Goal: Task Accomplishment & Management: Manage account settings

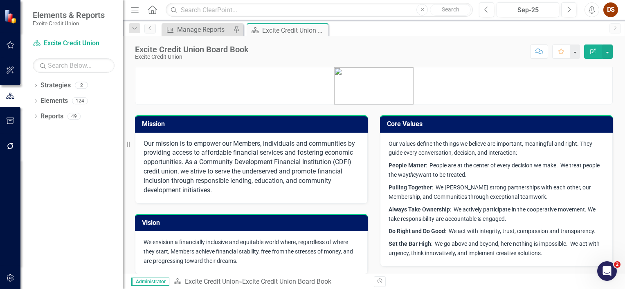
click at [311, 59] on div "Excite Credit Union Board Book Excite Credit Union Score: N/A Sep-25 Completed …" at bounding box center [374, 48] width 502 height 25
click at [57, 116] on link "Reports" at bounding box center [51, 116] width 23 height 9
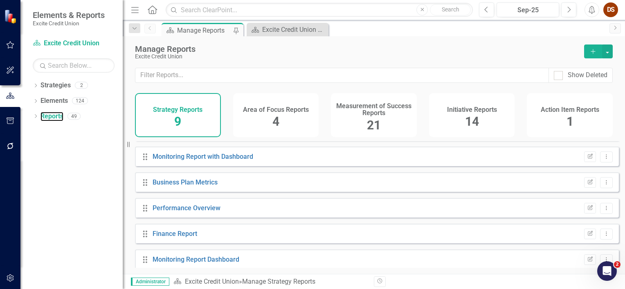
scroll to position [72, 0]
click at [215, 161] on link "Monitoring Report with Dashboard" at bounding box center [202, 157] width 101 height 8
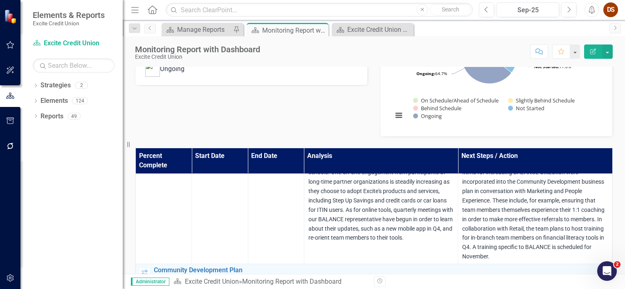
scroll to position [448, 0]
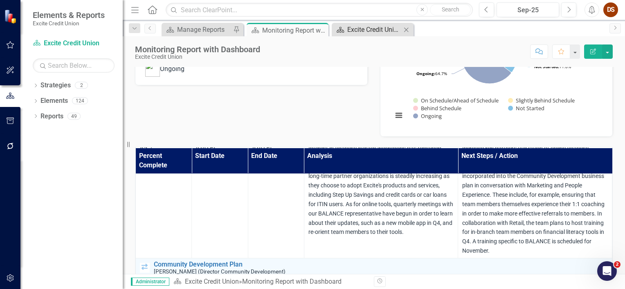
click at [381, 31] on div "Excite Credit Union Board Book" at bounding box center [374, 30] width 54 height 10
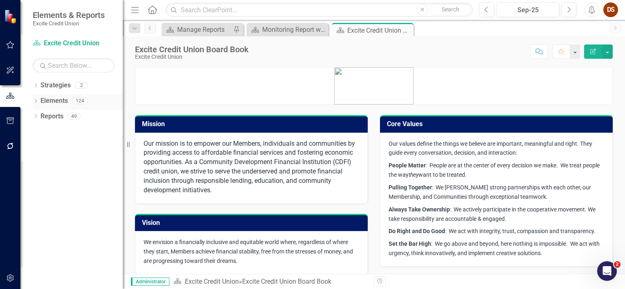
click at [56, 103] on link "Elements" at bounding box center [53, 100] width 27 height 9
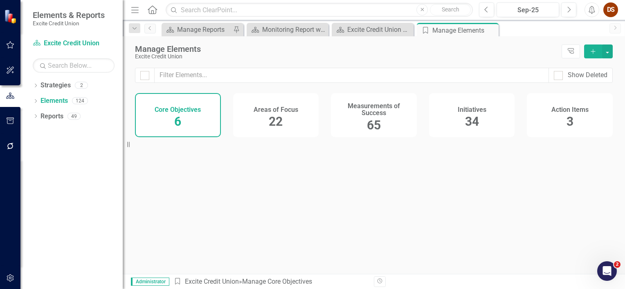
click at [366, 115] on h4 "Measurements of Success" at bounding box center [374, 110] width 76 height 14
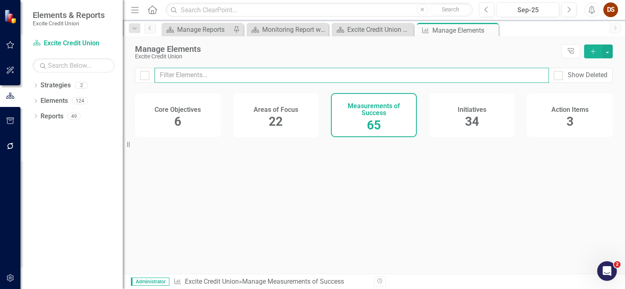
click at [289, 76] on input "text" at bounding box center [351, 75] width 394 height 15
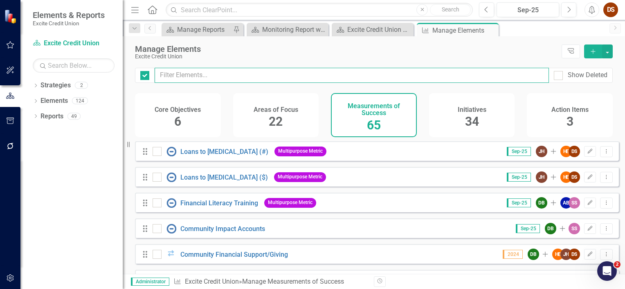
checkbox input "false"
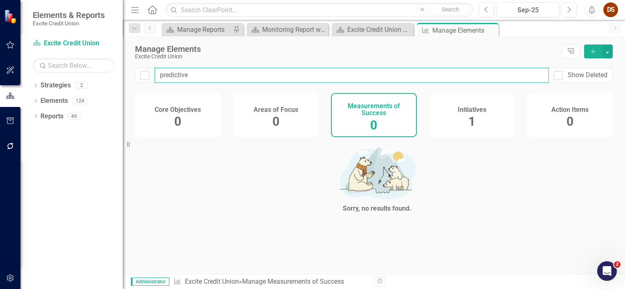
type input "predictive"
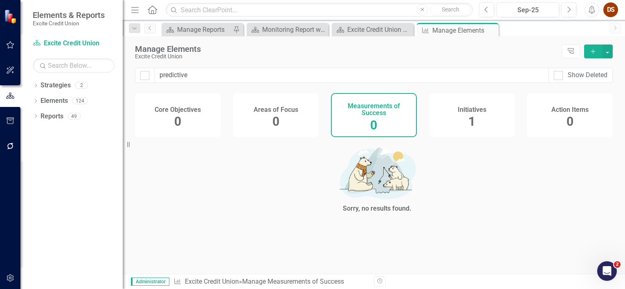
click at [482, 118] on div "Initiatives 1" at bounding box center [472, 115] width 86 height 44
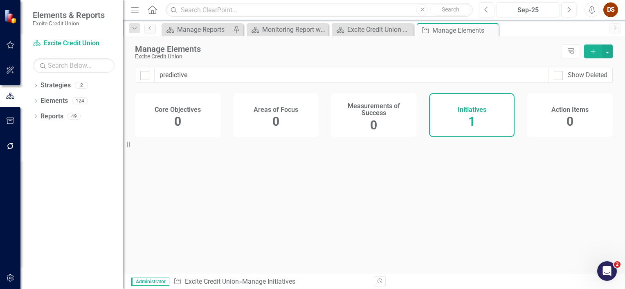
checkbox input "false"
click at [225, 156] on link "Predictive Analytics" at bounding box center [224, 152] width 58 height 8
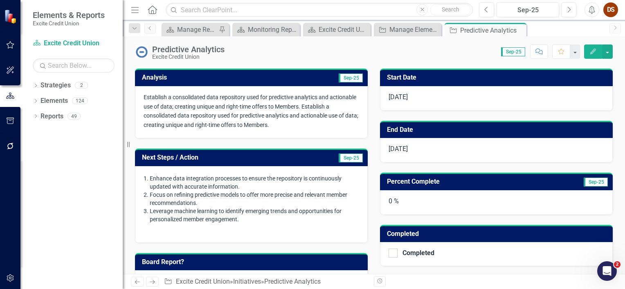
scroll to position [113, 0]
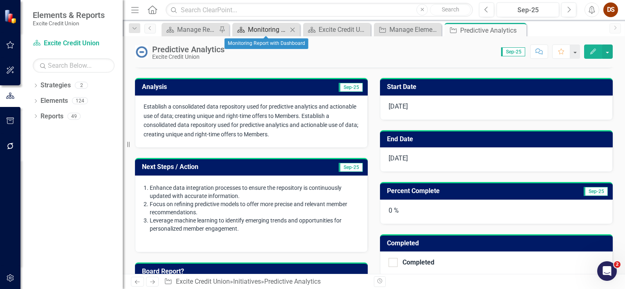
click at [273, 32] on div "Monitoring Report with Dashboard" at bounding box center [268, 30] width 40 height 10
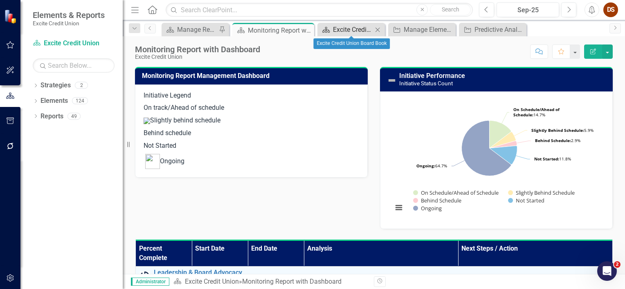
click at [352, 28] on div "Excite Credit Union Board Book" at bounding box center [353, 30] width 40 height 10
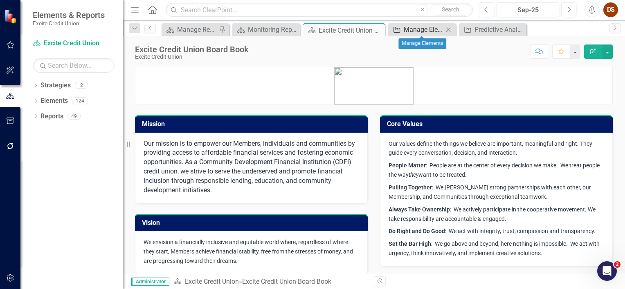
click at [404, 25] on div "Manage Elements" at bounding box center [423, 30] width 40 height 10
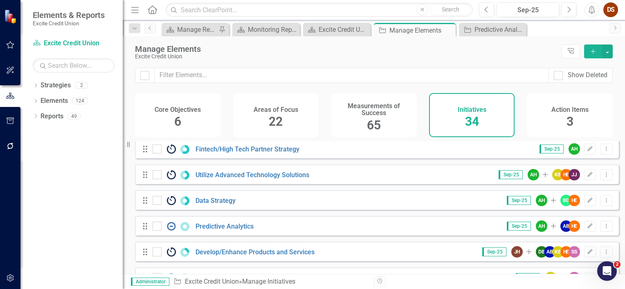
scroll to position [467, 0]
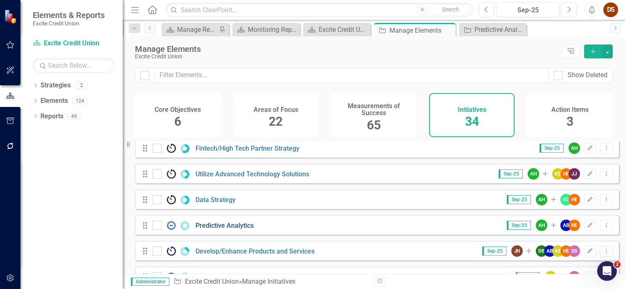
click at [227, 230] on link "Predictive Analytics" at bounding box center [224, 226] width 58 height 8
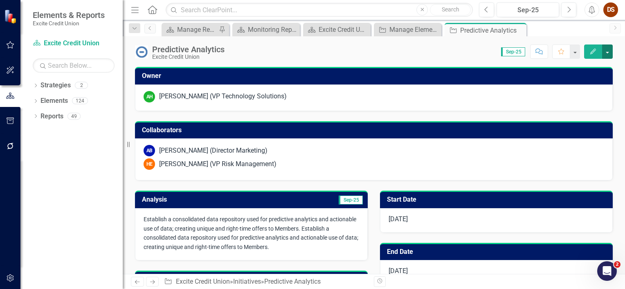
click at [610, 56] on button "button" at bounding box center [607, 52] width 11 height 14
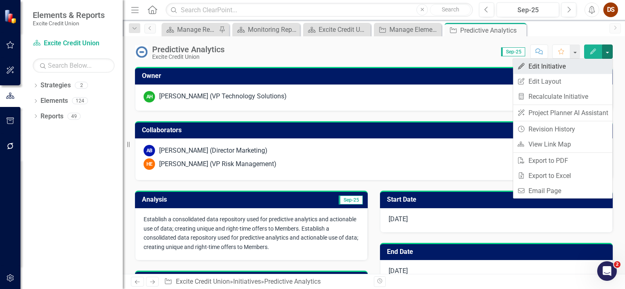
click at [546, 69] on link "Edit Edit Initiative" at bounding box center [562, 66] width 99 height 15
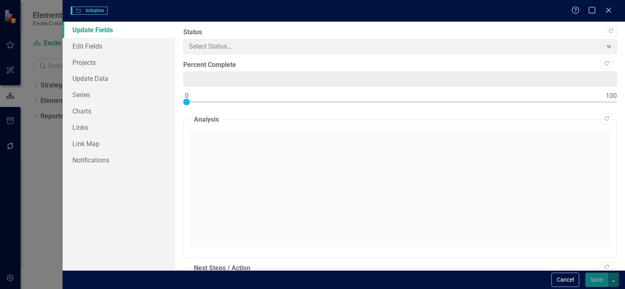
type input "0"
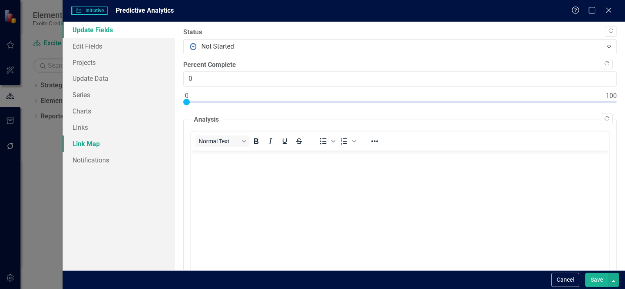
click at [107, 145] on link "Link Map" at bounding box center [119, 144] width 112 height 16
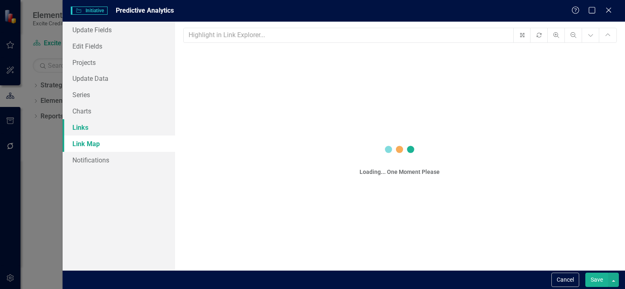
click at [103, 123] on link "Links" at bounding box center [119, 127] width 112 height 16
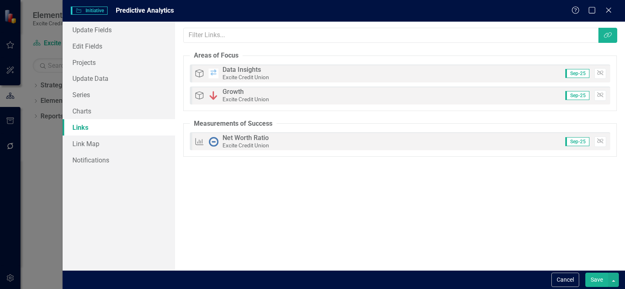
click at [614, 10] on div "Help Maximize Close" at bounding box center [593, 10] width 45 height 9
click at [608, 11] on icon at bounding box center [608, 10] width 6 height 6
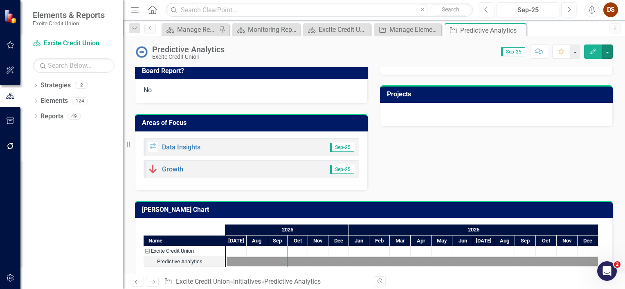
scroll to position [315, 0]
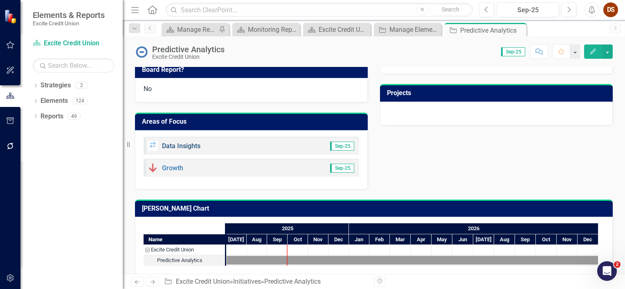
click at [183, 146] on link "Data Insights" at bounding box center [181, 146] width 38 height 8
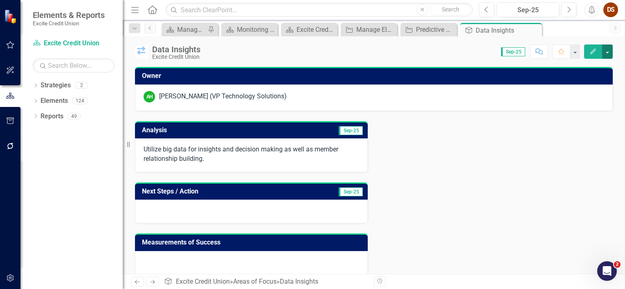
click at [606, 47] on button "button" at bounding box center [607, 52] width 11 height 14
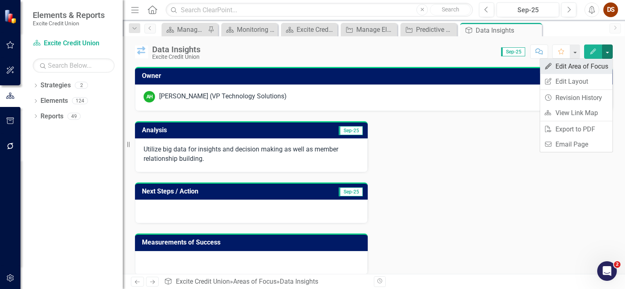
click at [558, 67] on link "Edit Edit Area of Focus" at bounding box center [576, 66] width 72 height 15
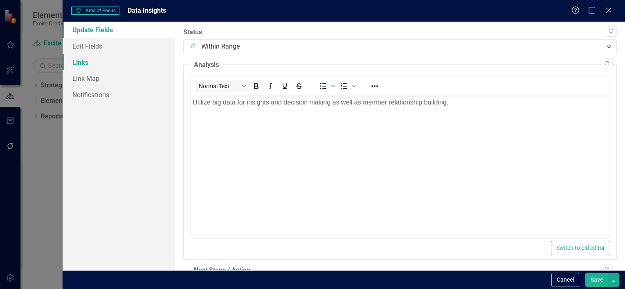
click at [101, 62] on link "Links" at bounding box center [119, 62] width 112 height 16
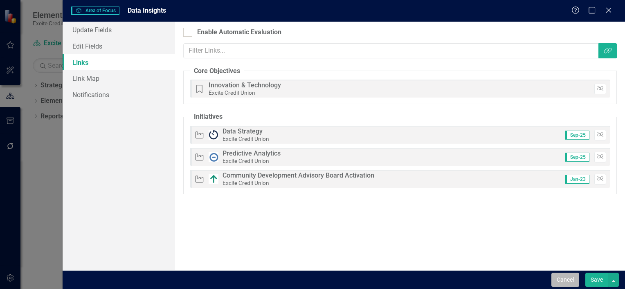
click at [560, 283] on button "Cancel" at bounding box center [565, 280] width 28 height 14
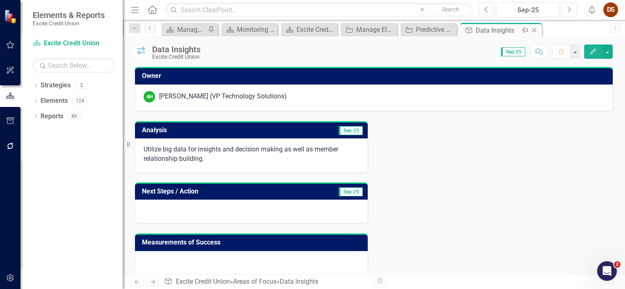
click at [533, 31] on icon "Close" at bounding box center [534, 30] width 8 height 7
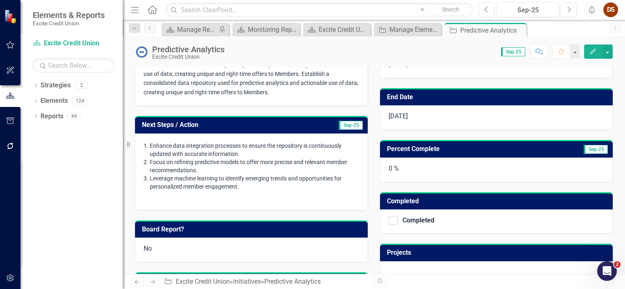
scroll to position [150, 0]
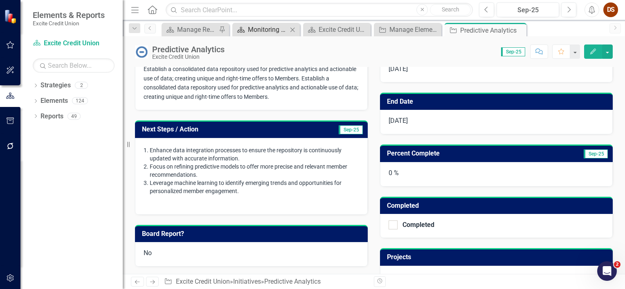
click at [274, 33] on div "Monitoring Report with Dashboard" at bounding box center [268, 30] width 40 height 10
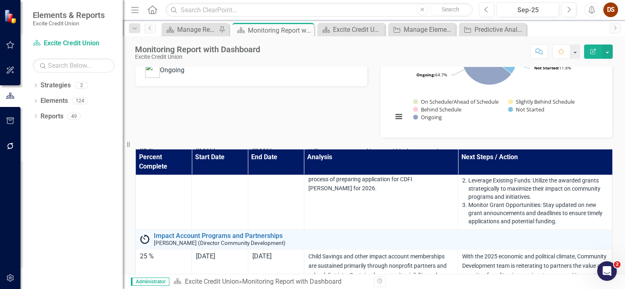
scroll to position [2263, 0]
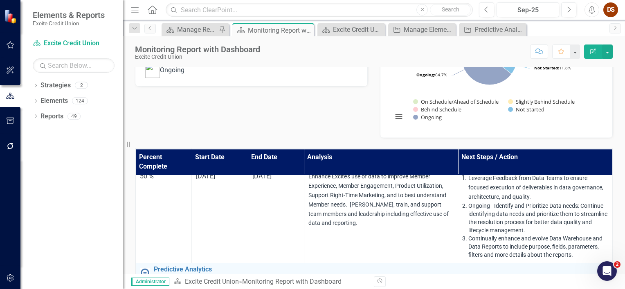
click at [260, 121] on div "Monitoring Report Management Dashboard Initiative Legend On track/Ahead of sche…" at bounding box center [374, 52] width 490 height 172
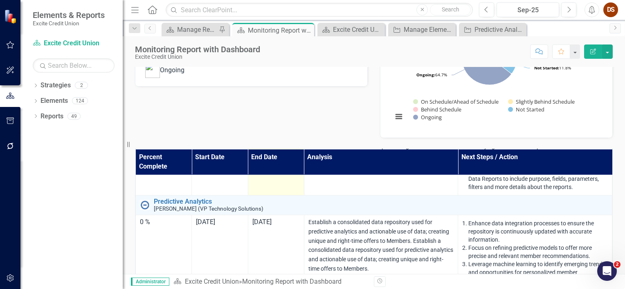
scroll to position [2332, 0]
click at [302, 117] on div "Monitoring Report Management Dashboard Initiative Legend On track/Ahead of sche…" at bounding box center [374, 52] width 490 height 172
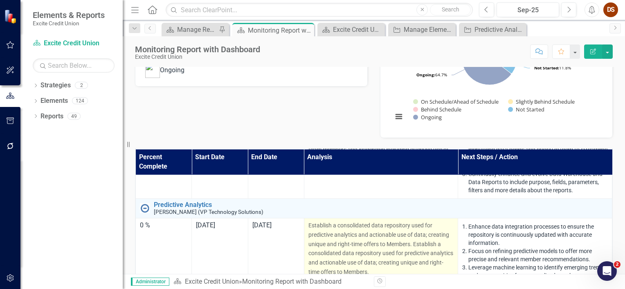
scroll to position [2335, 0]
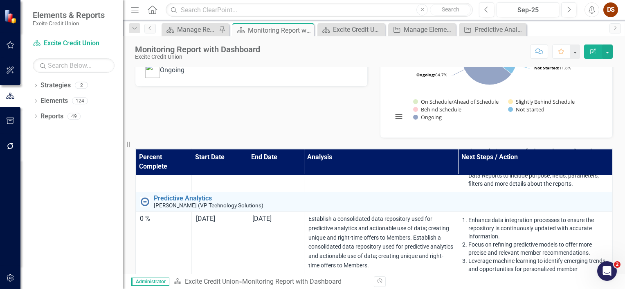
click at [361, 136] on div "Monitoring Report Management Dashboard Initiative Legend On track/Ahead of sche…" at bounding box center [374, 52] width 490 height 172
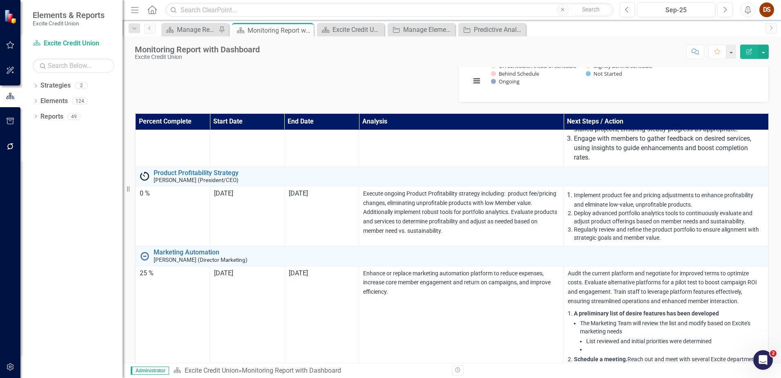
scroll to position [2335, 0]
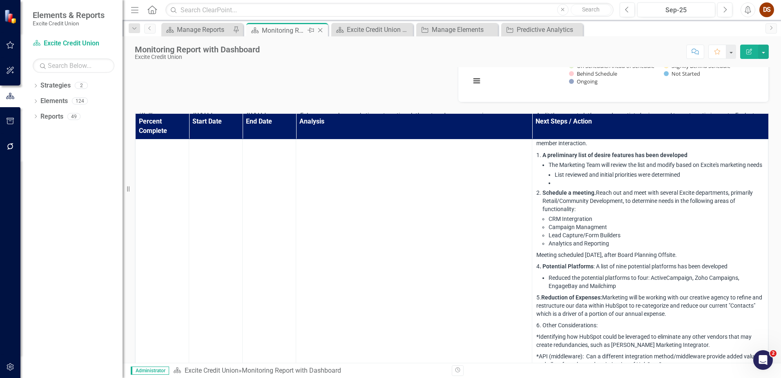
click at [322, 30] on icon "Close" at bounding box center [320, 30] width 8 height 7
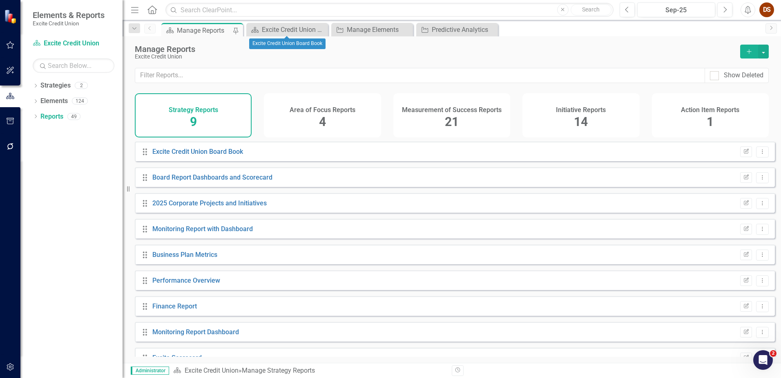
click at [0, 0] on icon at bounding box center [0, 0] width 0 height 0
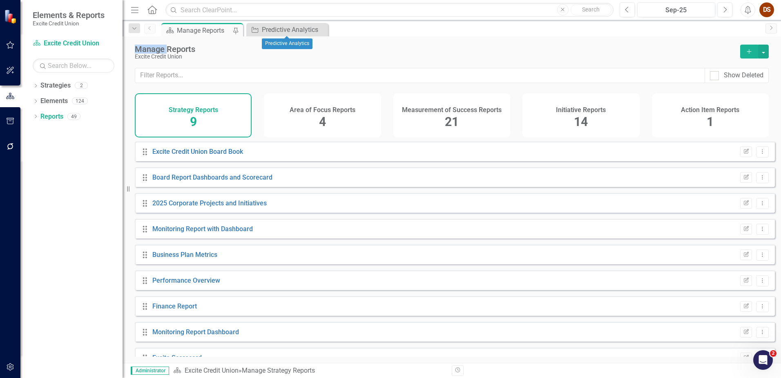
click at [0, 0] on icon at bounding box center [0, 0] width 0 height 0
click at [54, 86] on link "Strategies" at bounding box center [55, 85] width 30 height 9
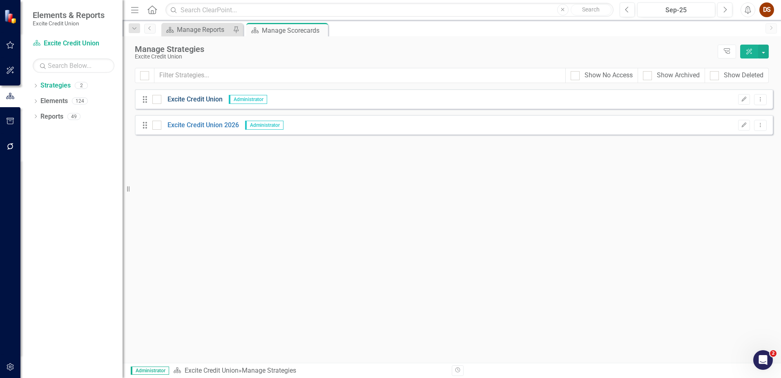
click at [202, 98] on link "Excite Credit Union" at bounding box center [191, 99] width 61 height 9
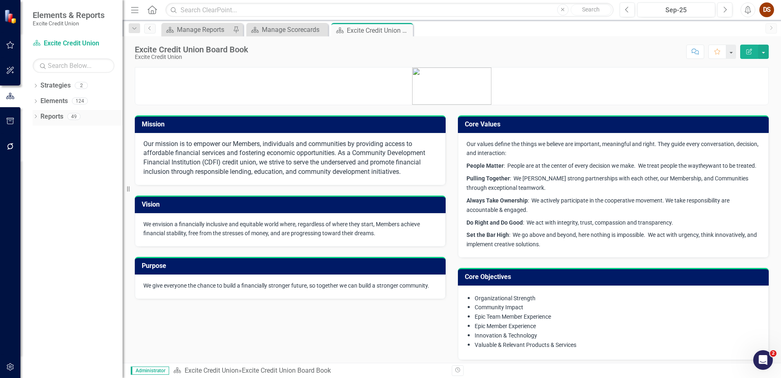
click at [43, 115] on link "Reports" at bounding box center [51, 116] width 23 height 9
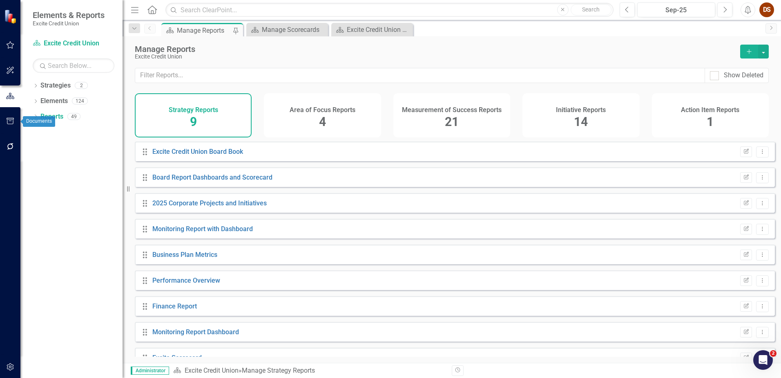
click at [12, 123] on icon "button" at bounding box center [10, 121] width 9 height 7
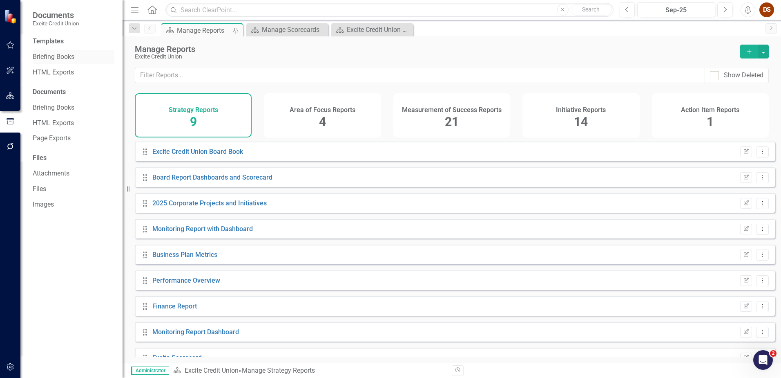
click at [68, 56] on link "Briefing Books" at bounding box center [74, 56] width 82 height 9
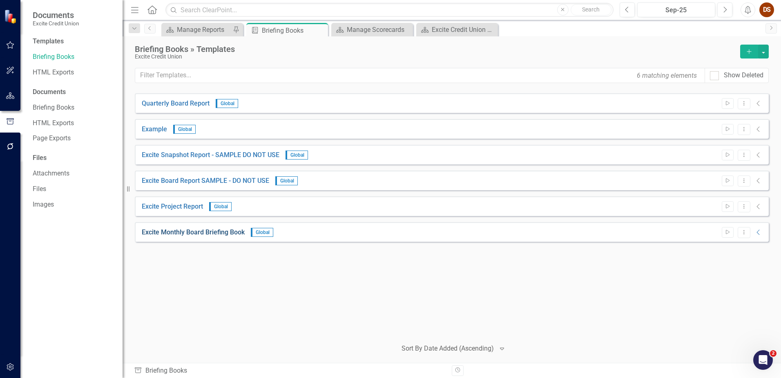
click at [224, 235] on link "Excite Monthly Board Briefing Book" at bounding box center [193, 232] width 103 height 9
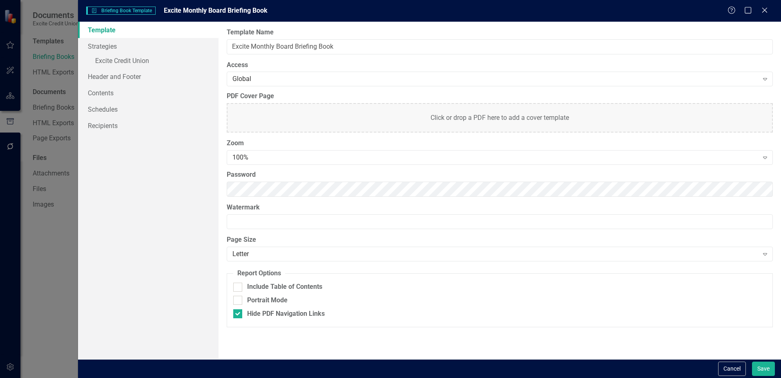
click at [624, 5] on div "Briefing Book Template Briefing Book Template Excite Monthly Board Briefing Boo…" at bounding box center [429, 11] width 703 height 22
click at [624, 8] on icon "Close" at bounding box center [765, 10] width 10 height 8
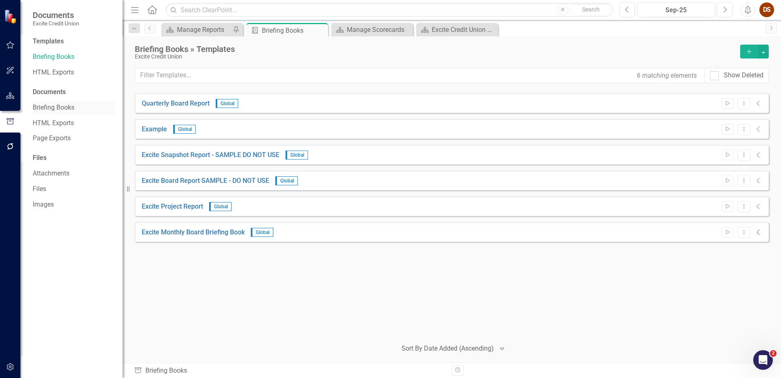
click at [58, 106] on link "Briefing Books" at bounding box center [74, 107] width 82 height 9
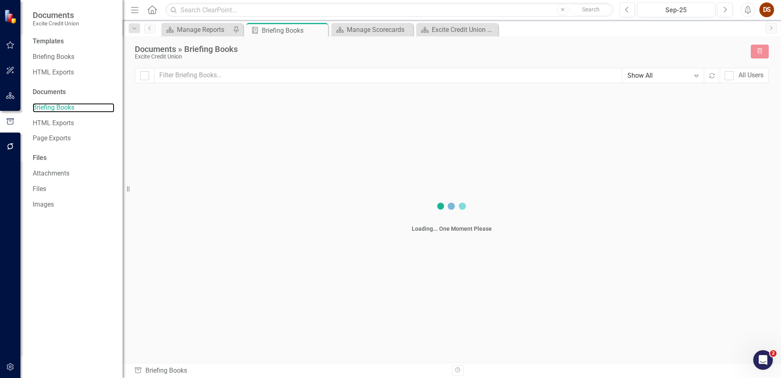
checkbox input "false"
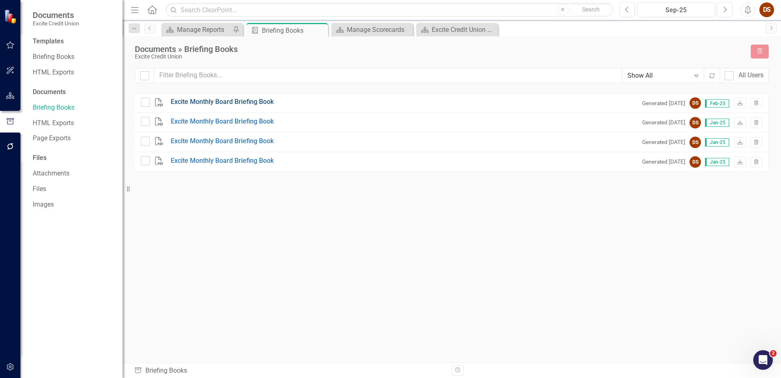
click at [223, 102] on link "Excite Monthly Board Briefing Book" at bounding box center [222, 101] width 103 height 9
click at [7, 91] on button "button" at bounding box center [10, 95] width 18 height 17
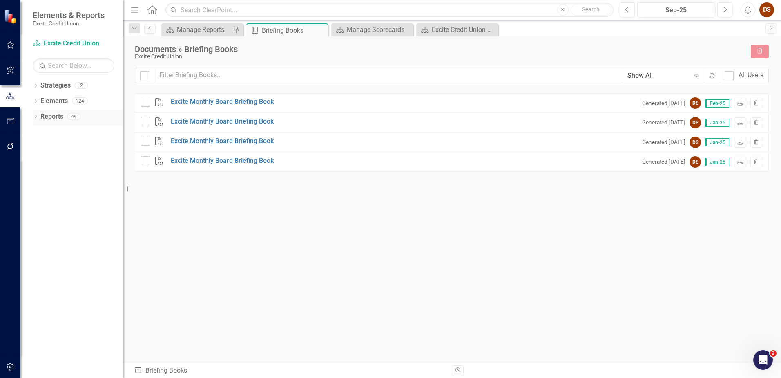
click at [57, 115] on link "Reports" at bounding box center [51, 116] width 23 height 9
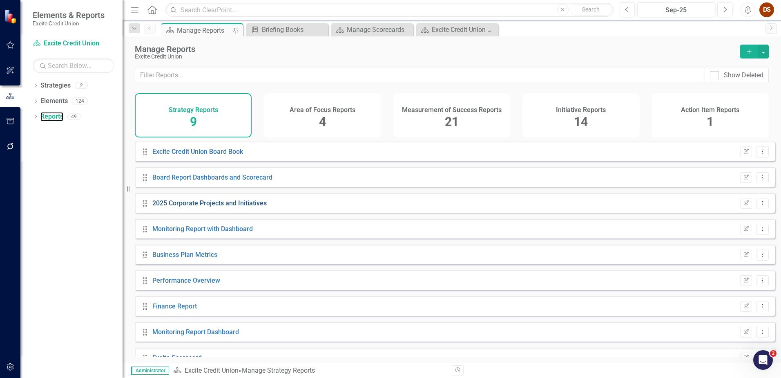
scroll to position [17, 0]
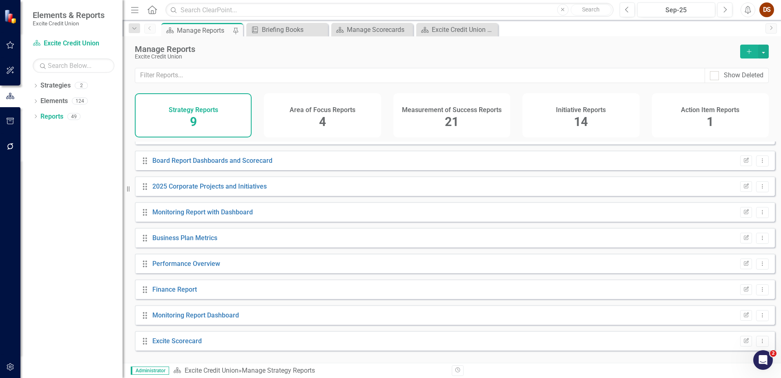
click at [334, 112] on h4 "Area of Focus Reports" at bounding box center [323, 109] width 66 height 7
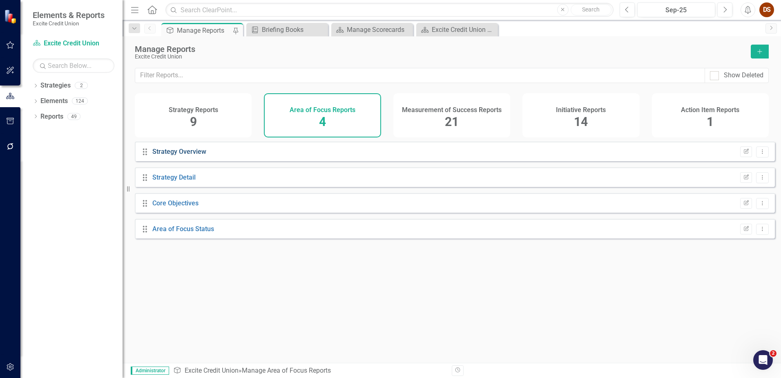
click at [182, 155] on link "Strategy Overview" at bounding box center [179, 152] width 54 height 8
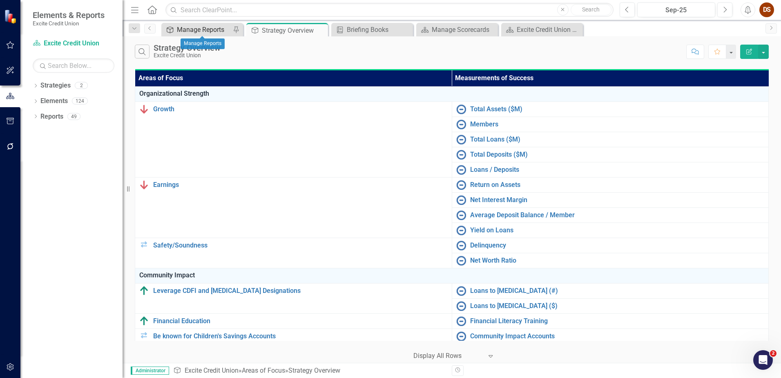
click at [206, 29] on div "Manage Reports" at bounding box center [204, 30] width 54 height 10
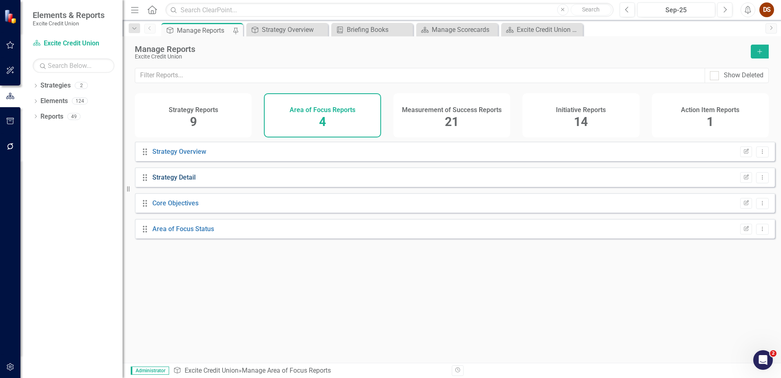
click at [174, 181] on link "Strategy Detail" at bounding box center [173, 177] width 43 height 8
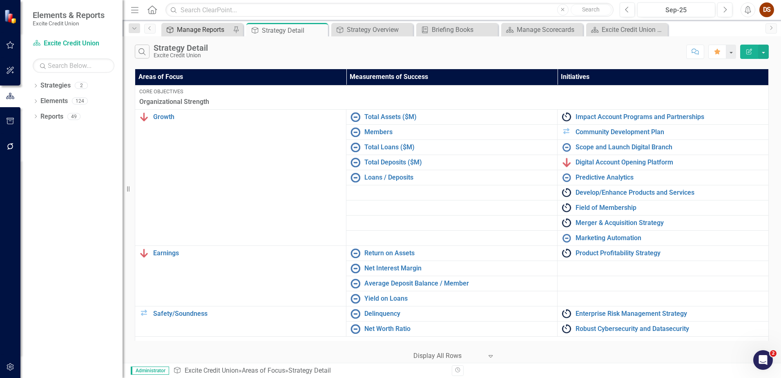
click at [206, 32] on div "Manage Reports" at bounding box center [204, 30] width 54 height 10
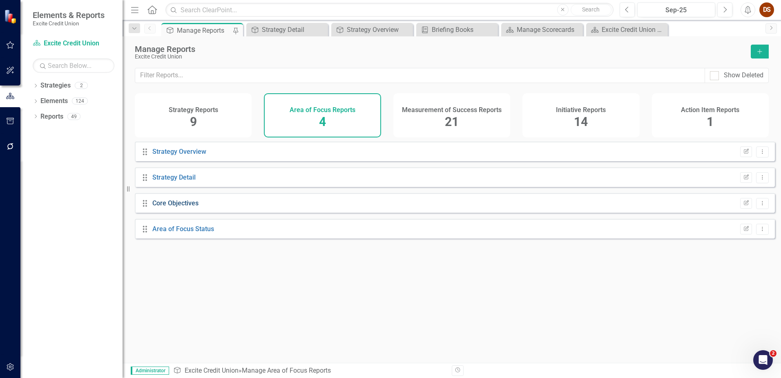
click at [174, 207] on link "Core Objectives" at bounding box center [175, 203] width 46 height 8
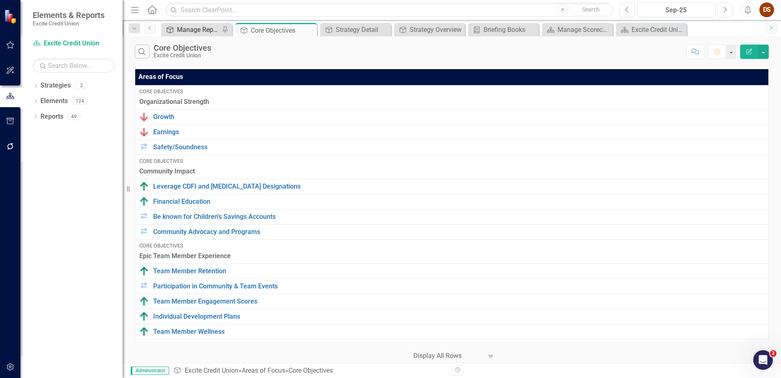
click at [179, 27] on div "Manage Reports" at bounding box center [198, 30] width 43 height 10
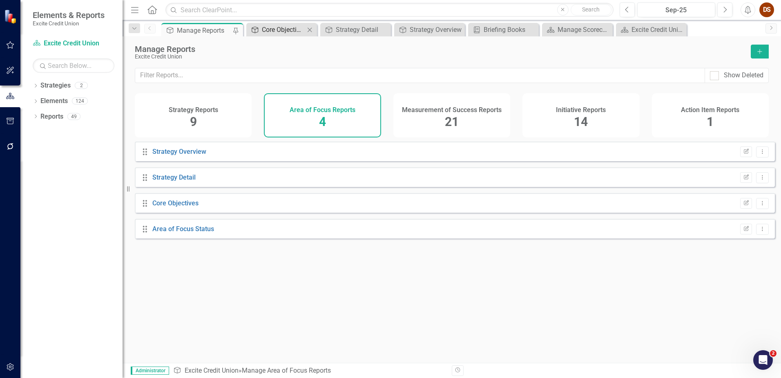
click at [286, 29] on div "Core Objectives" at bounding box center [283, 30] width 43 height 10
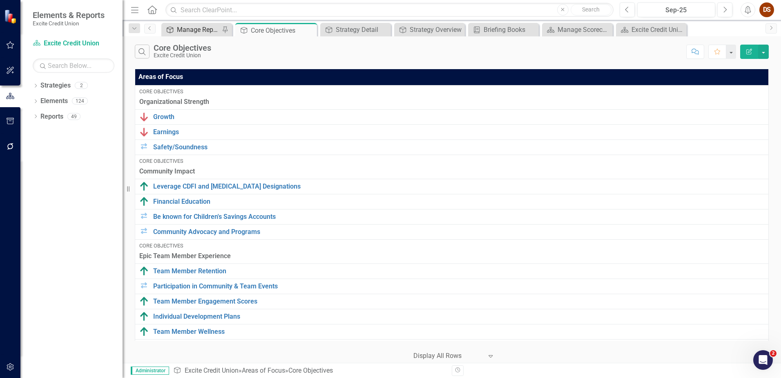
click at [206, 31] on div "Manage Reports" at bounding box center [198, 30] width 43 height 10
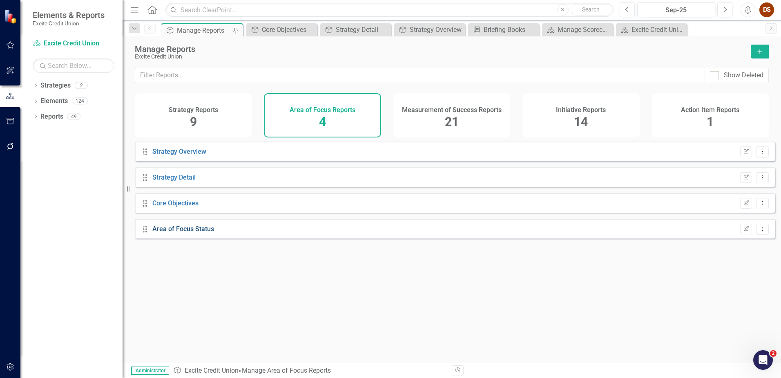
click at [195, 233] on link "Area of Focus Status" at bounding box center [183, 229] width 62 height 8
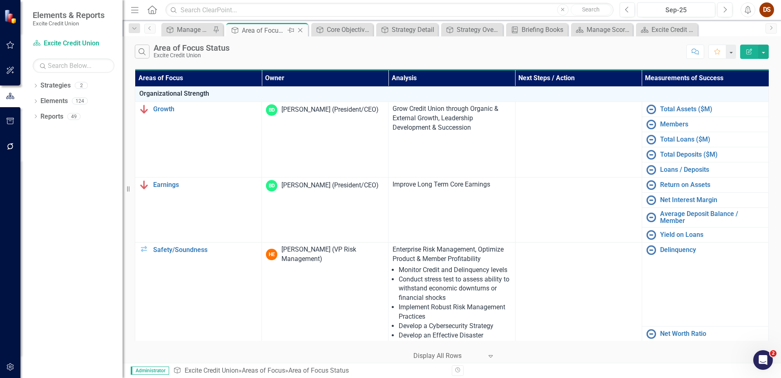
click at [303, 29] on icon "Close" at bounding box center [300, 30] width 8 height 7
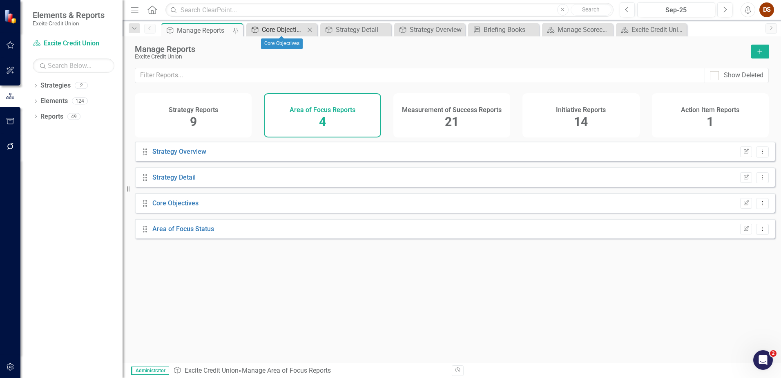
click at [282, 31] on div "Core Objectives" at bounding box center [283, 30] width 43 height 10
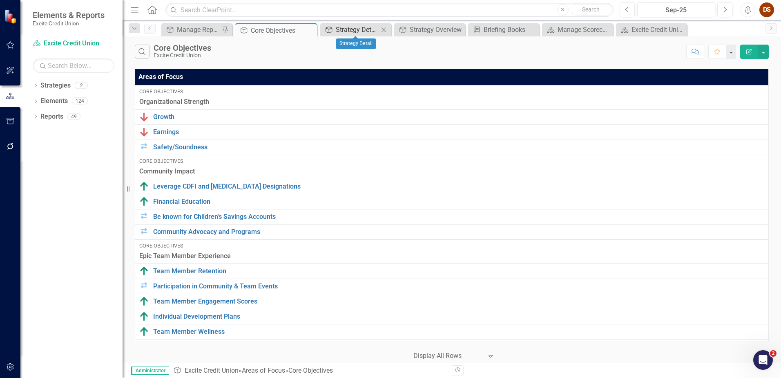
click at [348, 31] on div "Strategy Detail" at bounding box center [357, 30] width 43 height 10
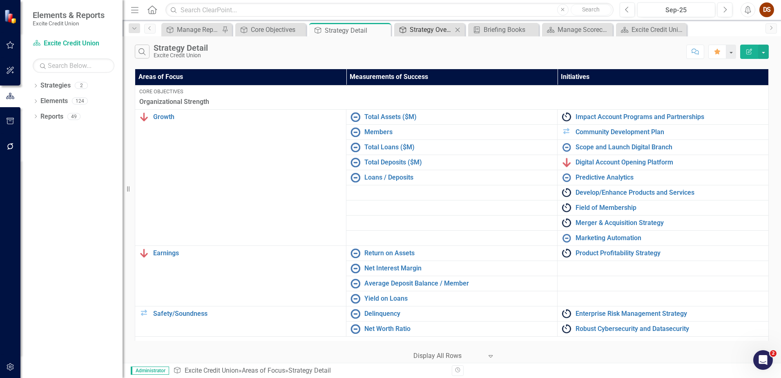
click at [452, 27] on div "Strategy Overview" at bounding box center [431, 30] width 43 height 10
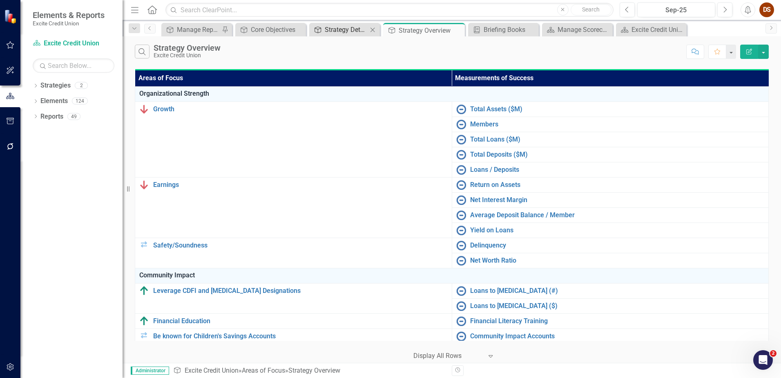
click at [358, 29] on div "Strategy Detail" at bounding box center [346, 30] width 43 height 10
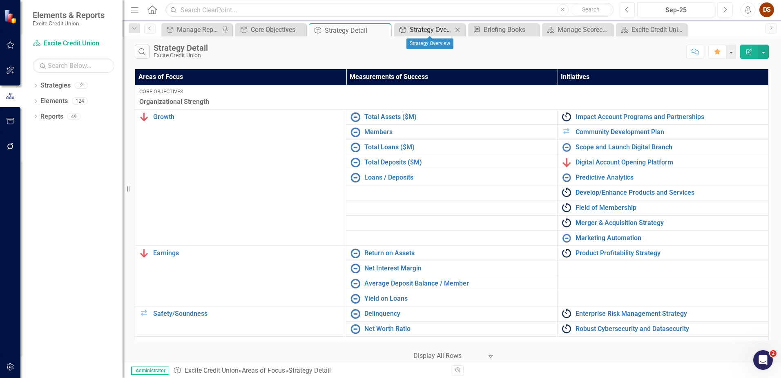
click at [413, 31] on div "Strategy Overview" at bounding box center [431, 30] width 43 height 10
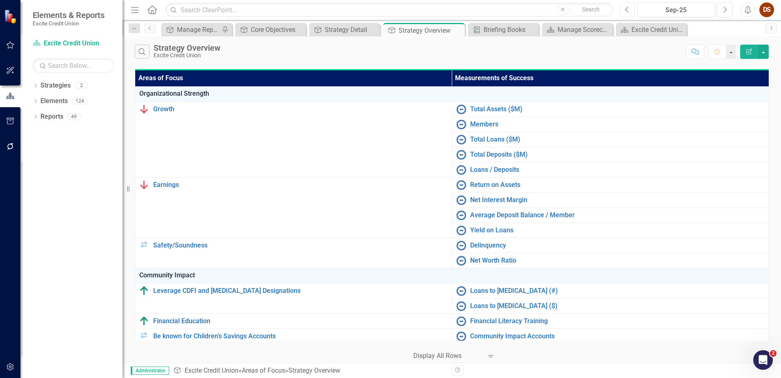
click at [624, 13] on icon "Previous" at bounding box center [627, 9] width 4 height 7
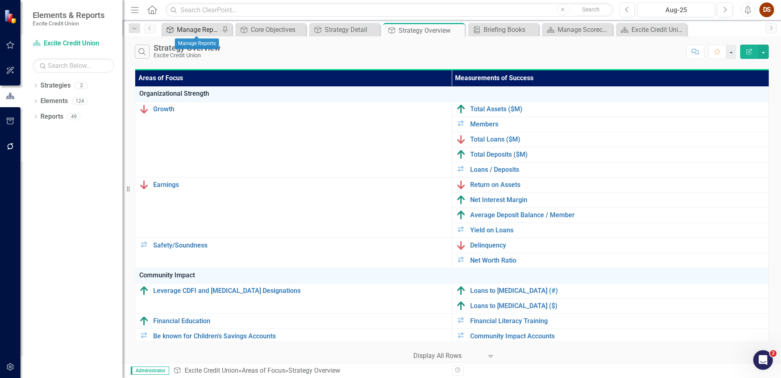
click at [198, 30] on div "Manage Reports" at bounding box center [198, 30] width 43 height 10
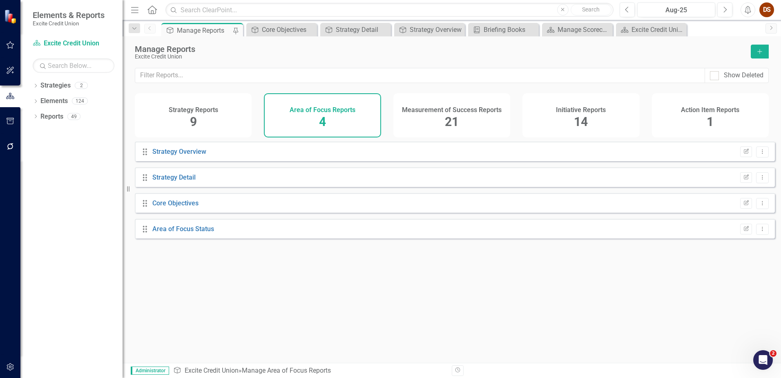
click at [573, 120] on div "Initiative Reports 14" at bounding box center [581, 115] width 117 height 44
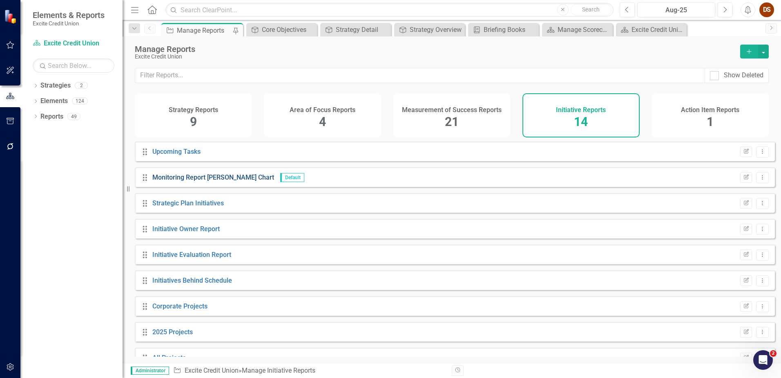
click at [231, 181] on link "Monitoring Report [PERSON_NAME] Chart" at bounding box center [213, 177] width 122 height 8
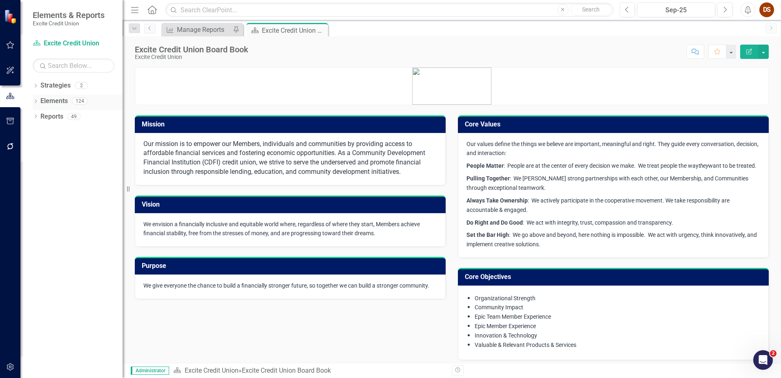
click at [49, 98] on link "Elements" at bounding box center [53, 100] width 27 height 9
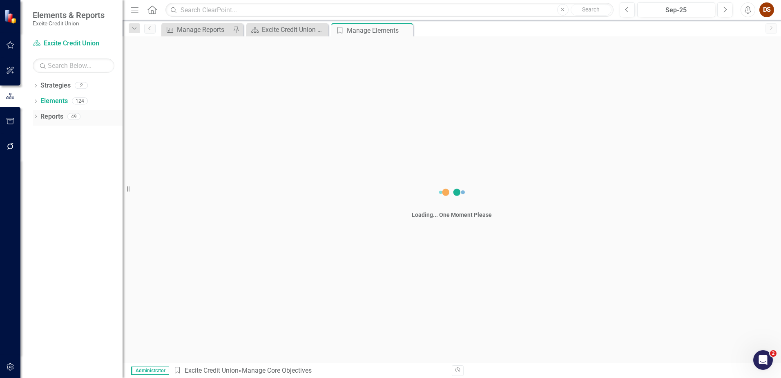
click at [54, 116] on link "Reports" at bounding box center [51, 116] width 23 height 9
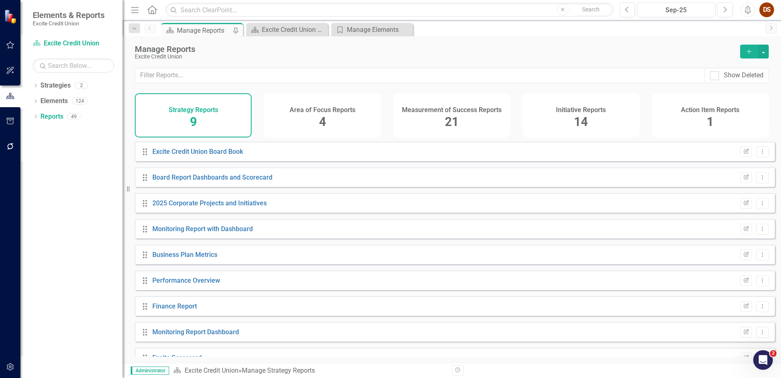
click at [73, 75] on div "Strategy Excite Credit Union Search Dropdown Strategies 2 Excite Credit Union E…" at bounding box center [71, 207] width 102 height 341
drag, startPoint x: 73, startPoint y: 75, endPoint x: 49, endPoint y: 103, distance: 37.1
click at [49, 103] on link "Elements" at bounding box center [53, 100] width 27 height 9
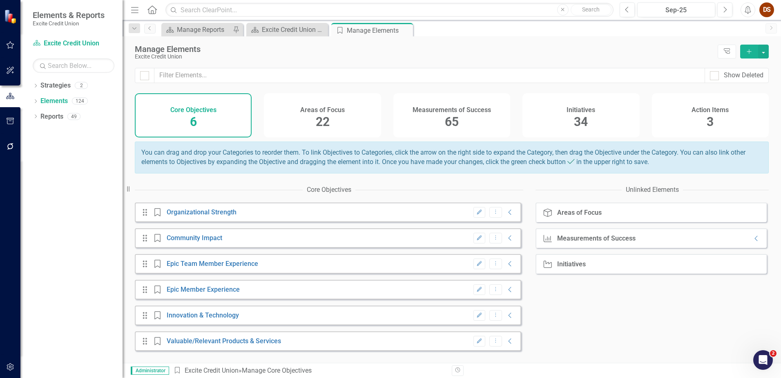
click at [333, 112] on h4 "Areas of Focus" at bounding box center [322, 109] width 45 height 7
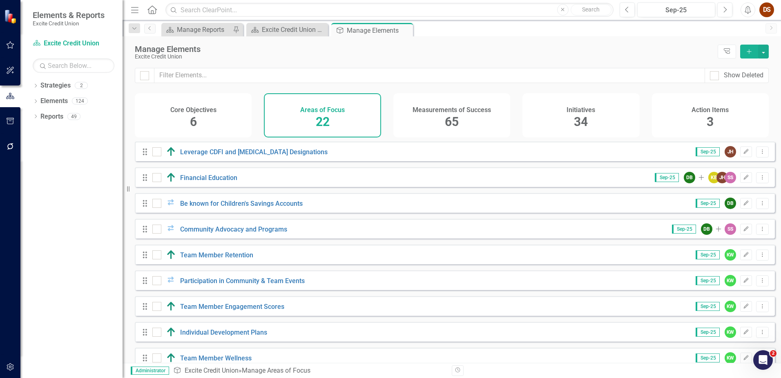
click at [446, 111] on h4 "Measurements of Success" at bounding box center [452, 109] width 78 height 7
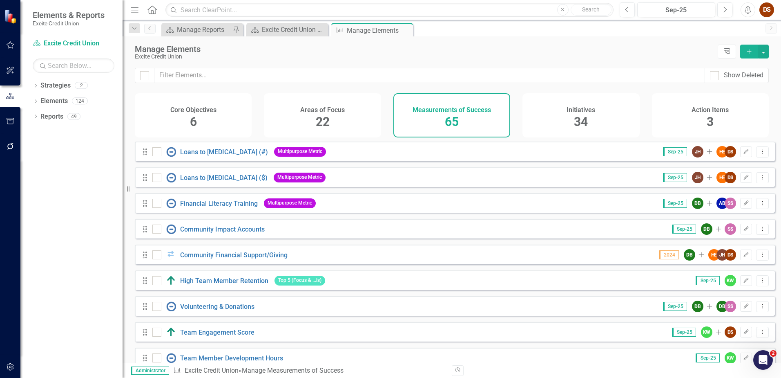
click at [571, 120] on div "Initiatives 34" at bounding box center [581, 115] width 117 height 44
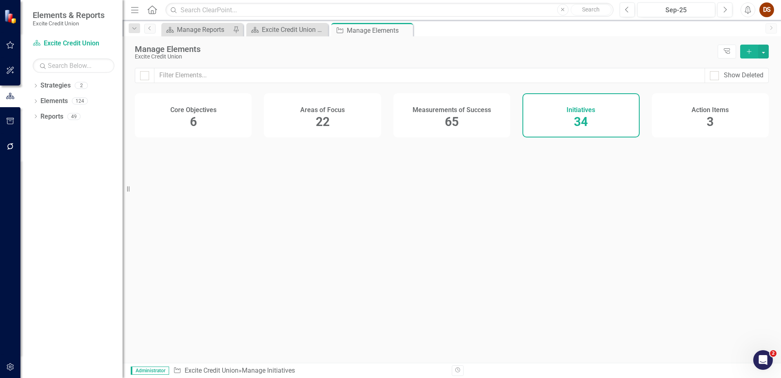
checkbox input "false"
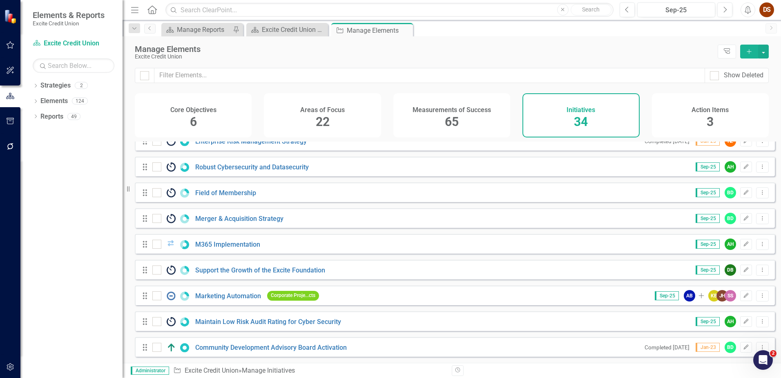
scroll to position [374, 0]
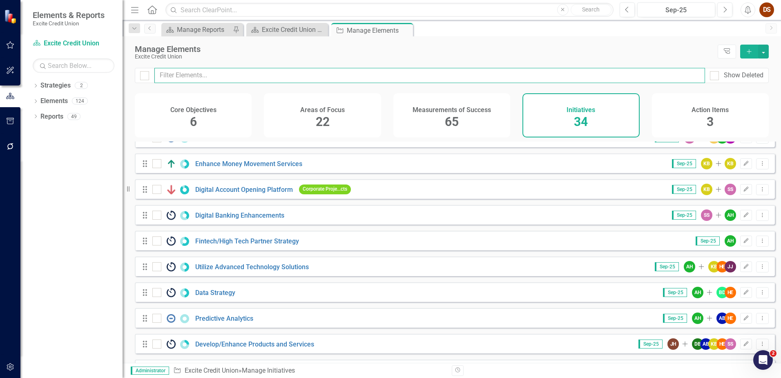
click at [310, 79] on input "text" at bounding box center [429, 75] width 551 height 15
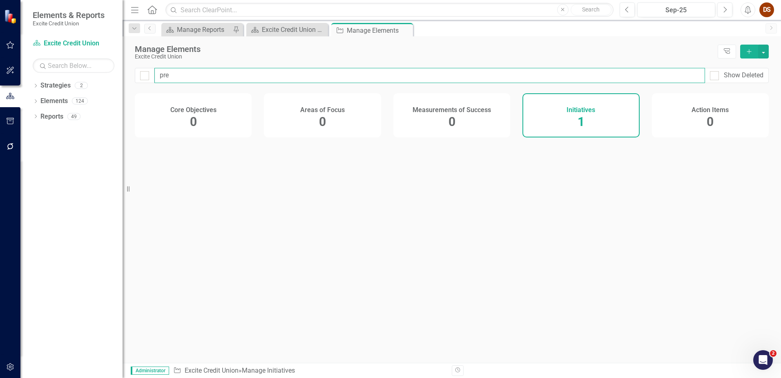
type input "pred"
checkbox input "false"
drag, startPoint x: 197, startPoint y: 74, endPoint x: 142, endPoint y: 78, distance: 54.5
click at [154, 77] on input "pred" at bounding box center [429, 75] width 551 height 15
type input "pred"
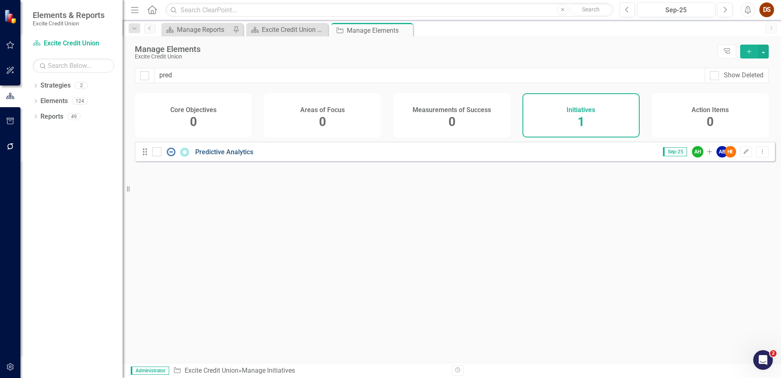
click at [213, 156] on link "Predictive Analytics" at bounding box center [224, 152] width 58 height 8
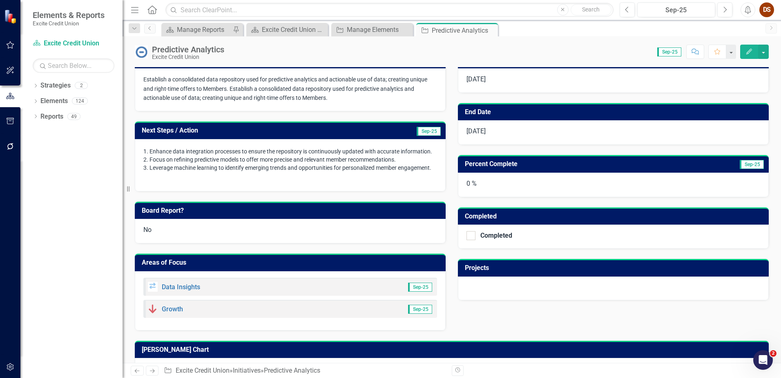
scroll to position [160, 0]
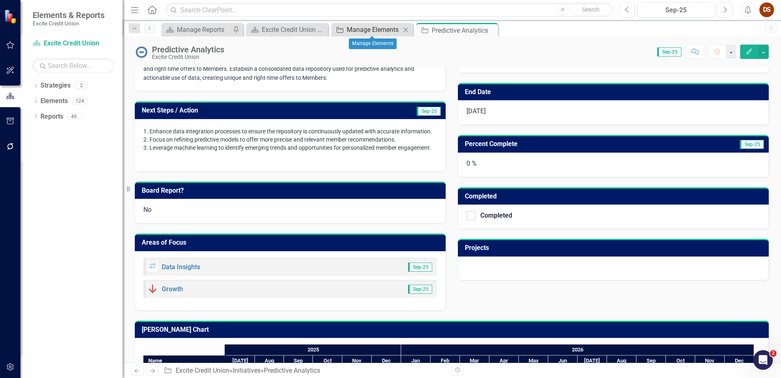
click at [346, 32] on link "Initiative Manage Elements" at bounding box center [367, 30] width 67 height 10
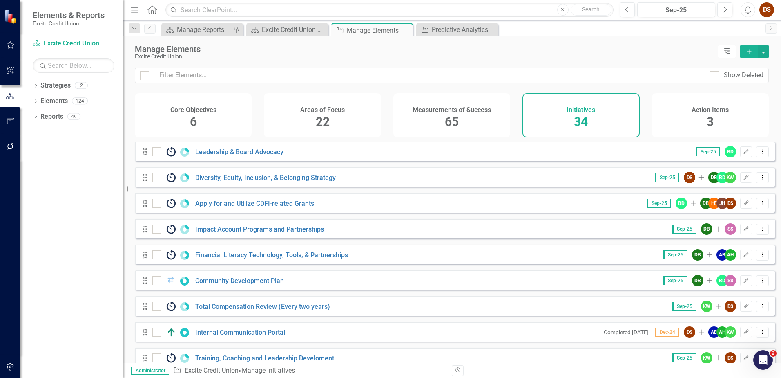
click at [334, 123] on div "Areas of Focus 22" at bounding box center [322, 115] width 117 height 44
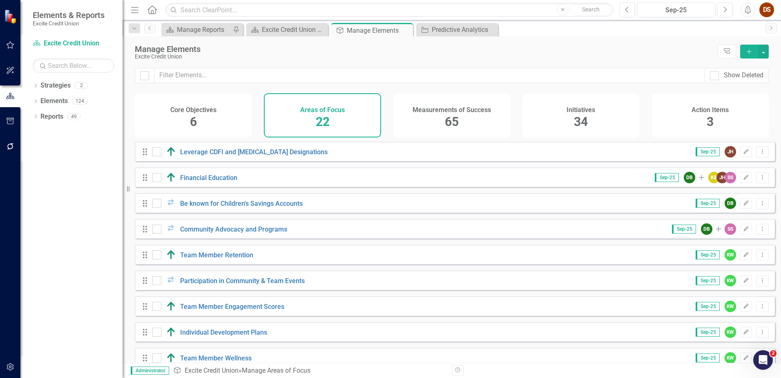
click at [209, 111] on h4 "Core Objectives" at bounding box center [193, 109] width 46 height 7
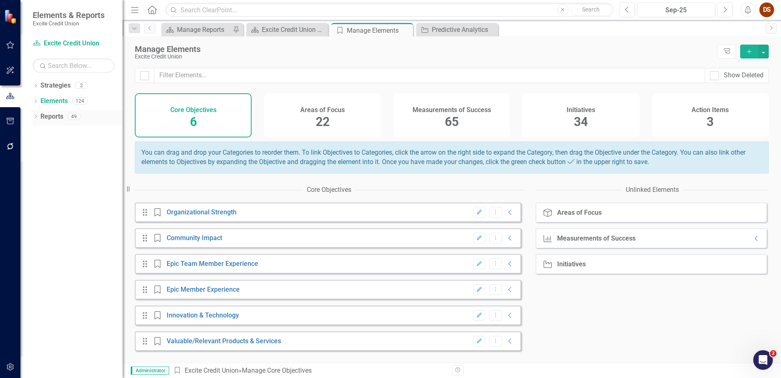
click at [40, 116] on link "Reports" at bounding box center [51, 116] width 23 height 9
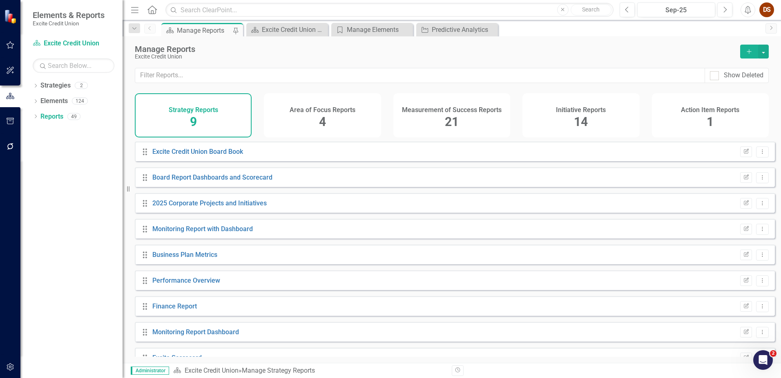
click at [319, 112] on h4 "Area of Focus Reports" at bounding box center [323, 109] width 66 height 7
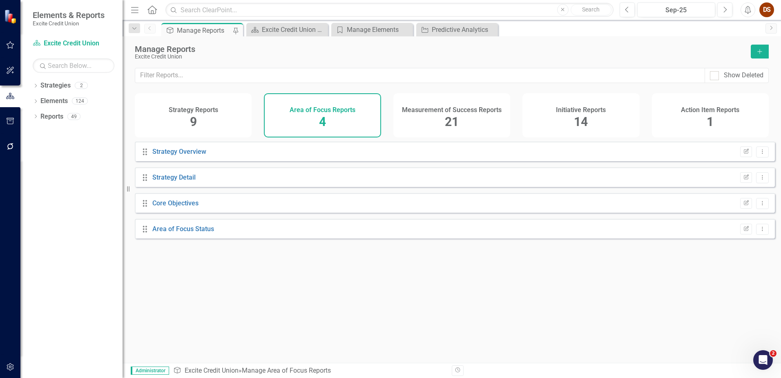
click at [351, 306] on div "Drag Strategy Overview Edit Report Dropdown Menu Drag Strategy Detail Edit Repo…" at bounding box center [452, 248] width 659 height 215
click at [14, 366] on icon "button" at bounding box center [10, 366] width 9 height 7
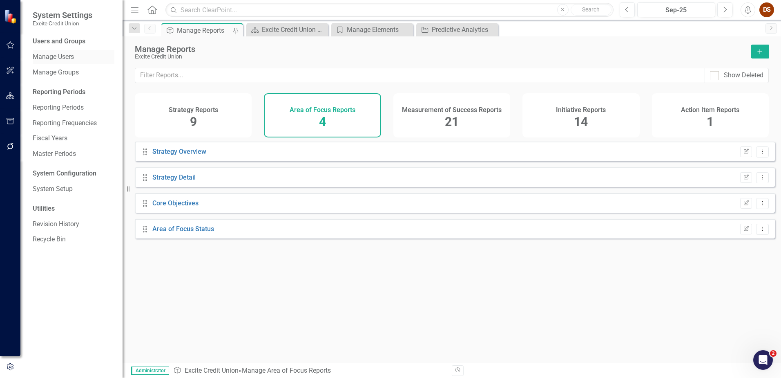
click at [57, 58] on link "Manage Users" at bounding box center [74, 56] width 82 height 9
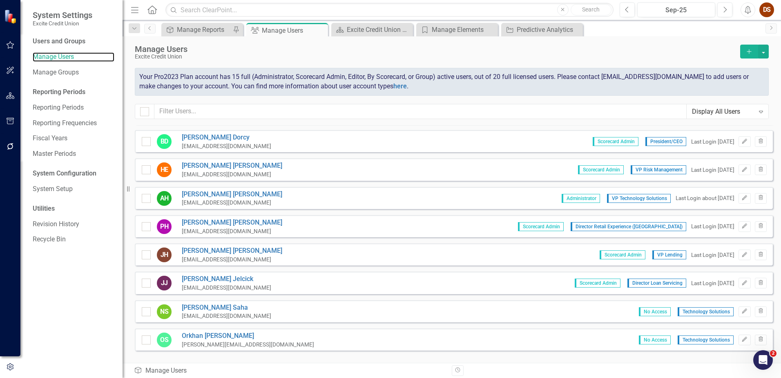
scroll to position [123, 0]
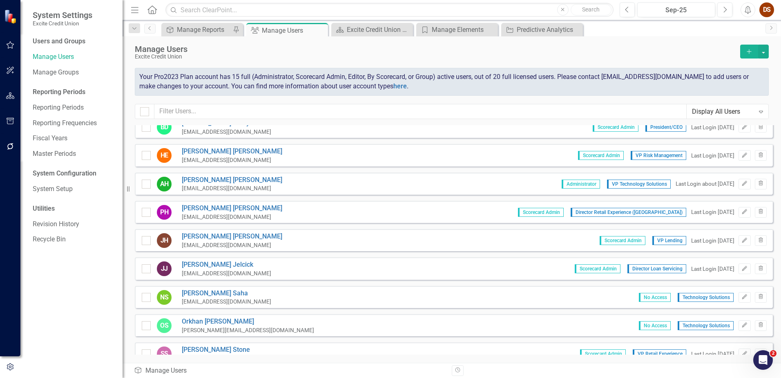
click at [698, 300] on span "Technology Solutions" at bounding box center [706, 297] width 56 height 9
click at [742, 298] on icon "Edit" at bounding box center [745, 296] width 6 height 5
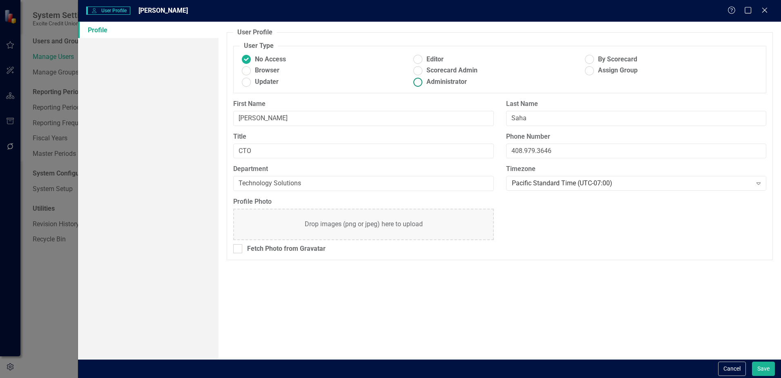
click at [453, 80] on span "Administrator" at bounding box center [447, 81] width 40 height 9
click at [425, 80] on input "Administrator" at bounding box center [418, 82] width 13 height 13
radio input "true"
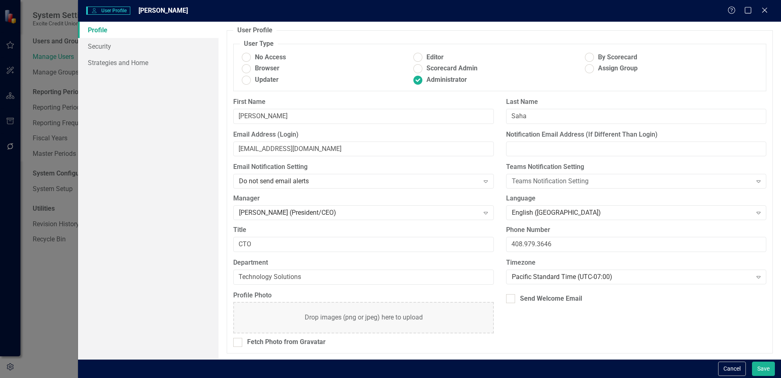
scroll to position [2, 0]
click at [768, 371] on button "Save" at bounding box center [763, 368] width 23 height 14
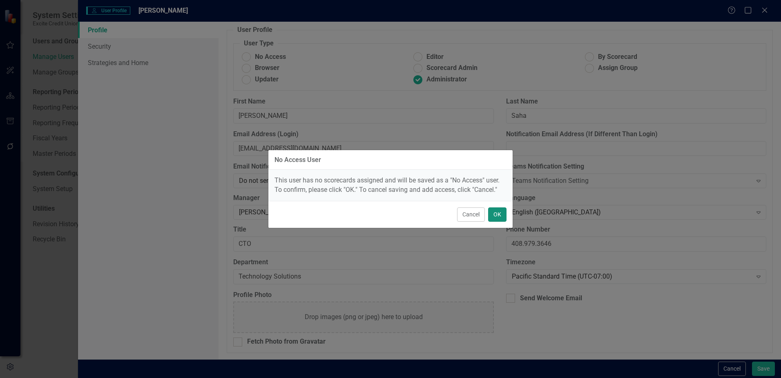
click at [499, 213] on button "OK" at bounding box center [497, 214] width 18 height 14
radio input "true"
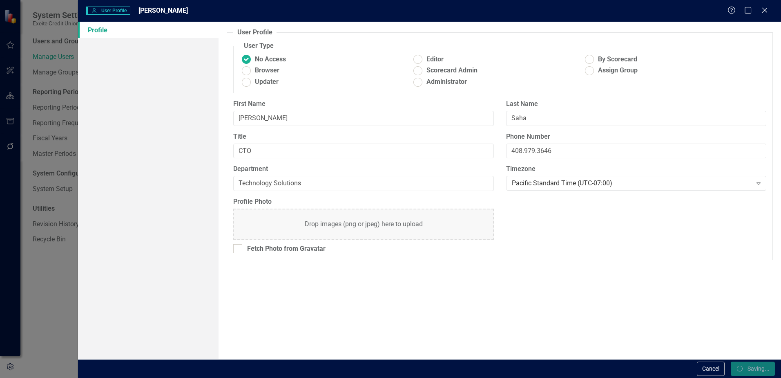
scroll to position [0, 0]
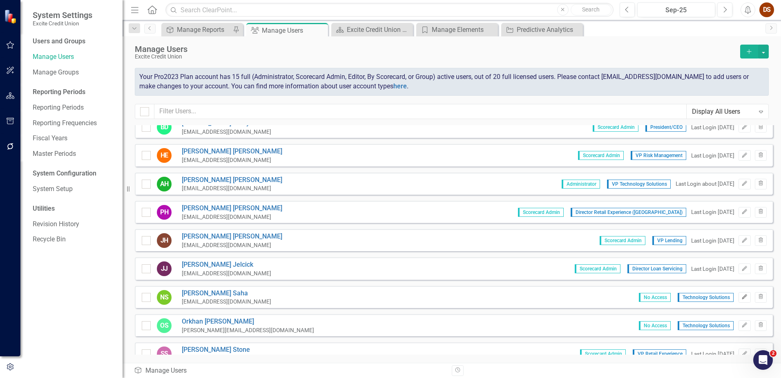
click at [742, 294] on icon "Edit" at bounding box center [745, 296] width 6 height 5
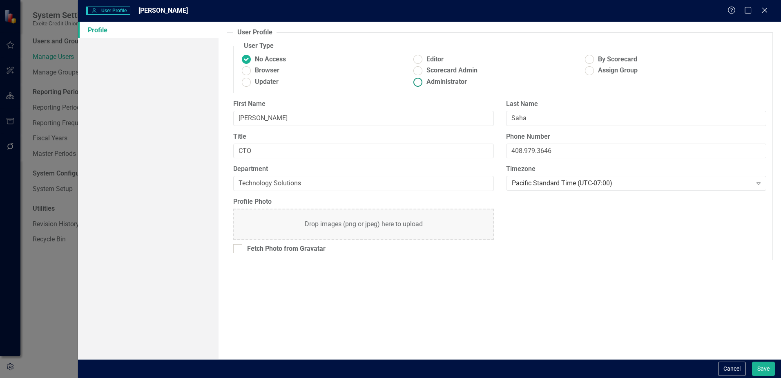
click at [452, 82] on span "Administrator" at bounding box center [447, 81] width 40 height 9
click at [425, 82] on input "Administrator" at bounding box center [418, 82] width 13 height 13
radio input "true"
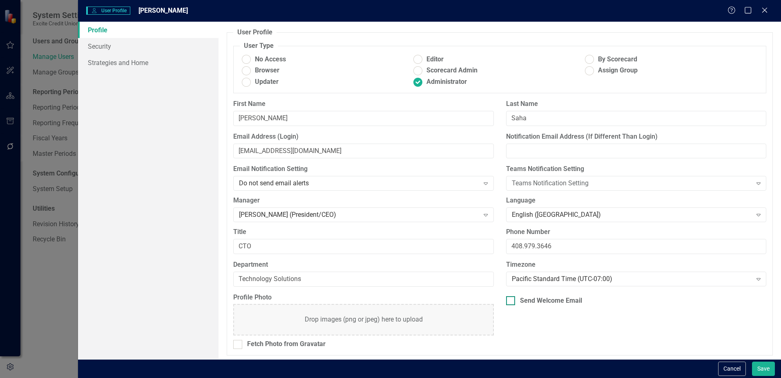
click at [508, 300] on input "Send Welcome Email" at bounding box center [508, 298] width 5 height 5
checkbox input "true"
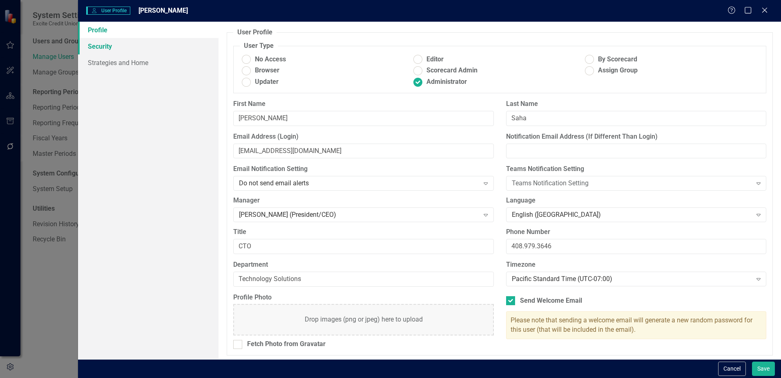
click at [110, 48] on link "Security" at bounding box center [148, 46] width 141 height 16
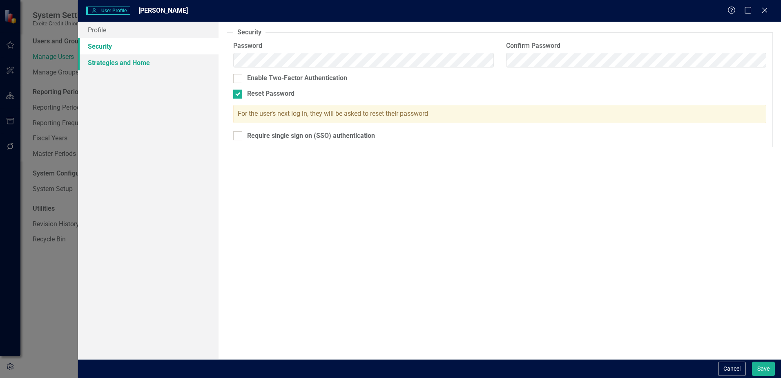
click at [136, 63] on link "Strategies and Home" at bounding box center [148, 62] width 141 height 16
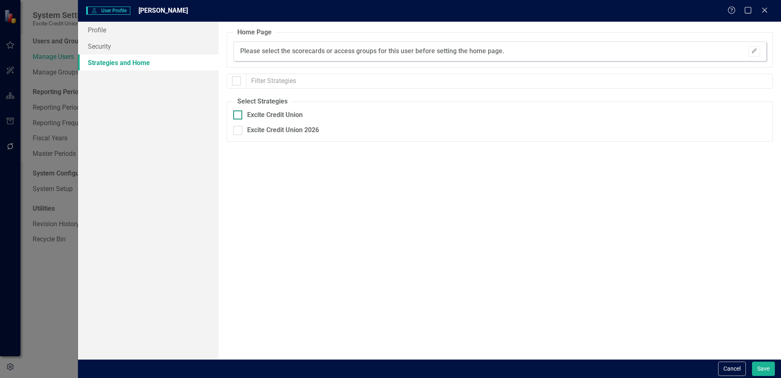
click at [238, 116] on div at bounding box center [237, 114] width 9 height 9
click at [238, 116] on input "Excite Credit Union" at bounding box center [235, 112] width 5 height 5
checkbox input "true"
click at [293, 49] on div "No Home Page Set" at bounding box center [268, 51] width 56 height 9
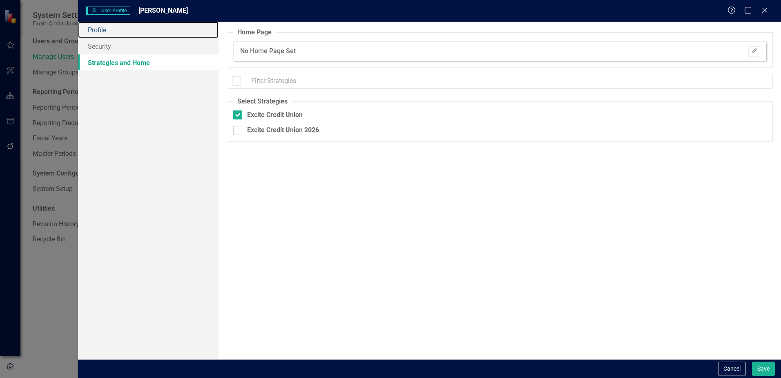
drag, startPoint x: 130, startPoint y: 33, endPoint x: 254, endPoint y: 20, distance: 124.9
click at [130, 32] on link "Profile" at bounding box center [148, 30] width 141 height 16
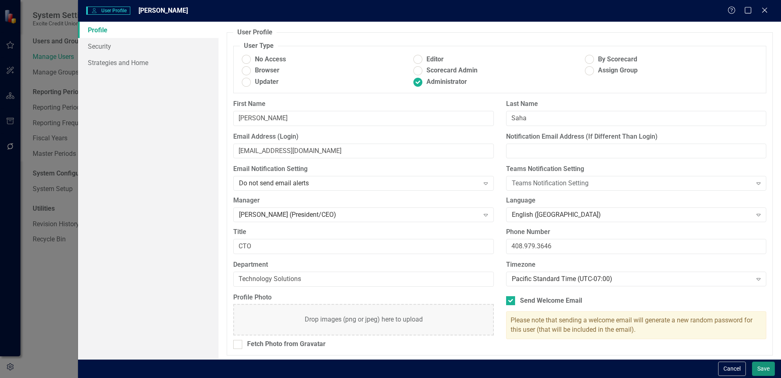
click at [761, 366] on button "Save" at bounding box center [763, 368] width 23 height 14
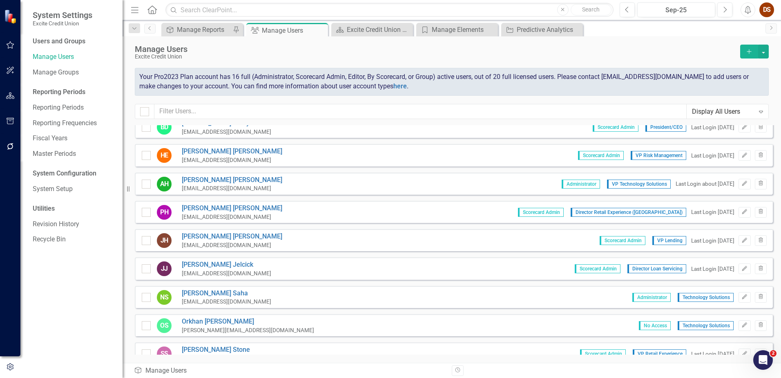
click at [171, 56] on div "Excite Credit Union" at bounding box center [436, 57] width 602 height 6
click at [320, 29] on icon "Close" at bounding box center [320, 30] width 8 height 7
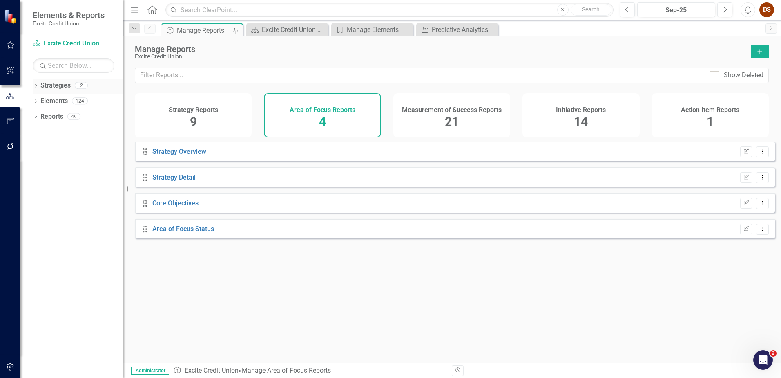
click at [53, 86] on link "Strategies" at bounding box center [55, 85] width 30 height 9
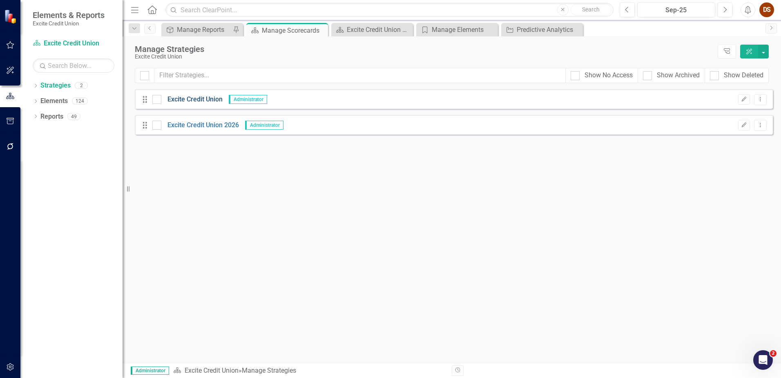
click at [208, 101] on link "Excite Credit Union" at bounding box center [191, 99] width 61 height 9
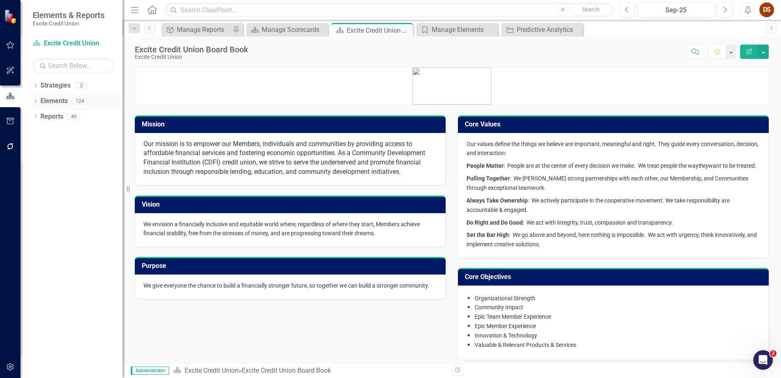
click at [58, 100] on link "Elements" at bounding box center [53, 100] width 27 height 9
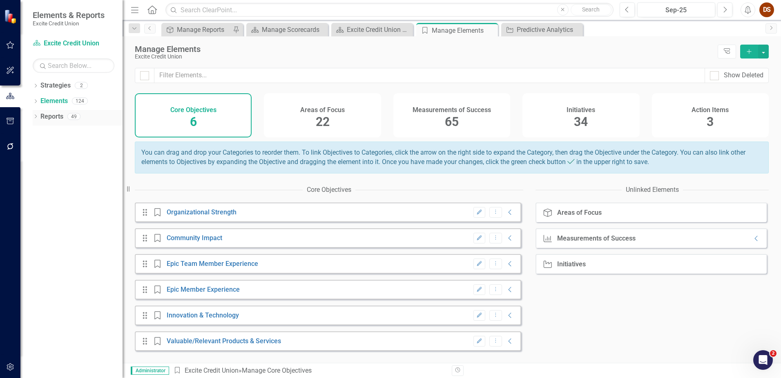
click at [56, 116] on link "Reports" at bounding box center [51, 116] width 23 height 9
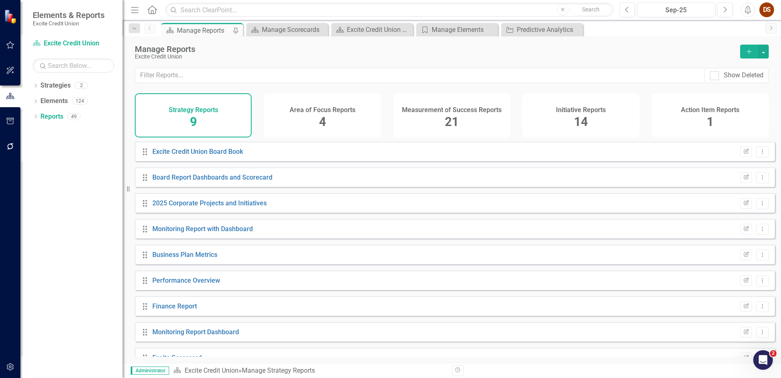
click at [341, 107] on h4 "Area of Focus Reports" at bounding box center [323, 109] width 66 height 7
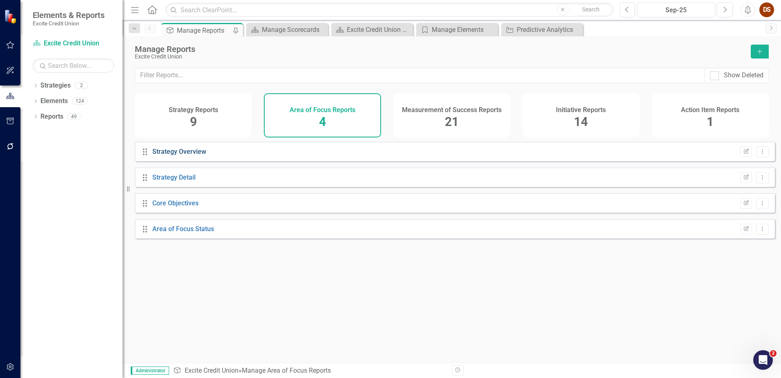
click at [188, 155] on link "Strategy Overview" at bounding box center [179, 152] width 54 height 8
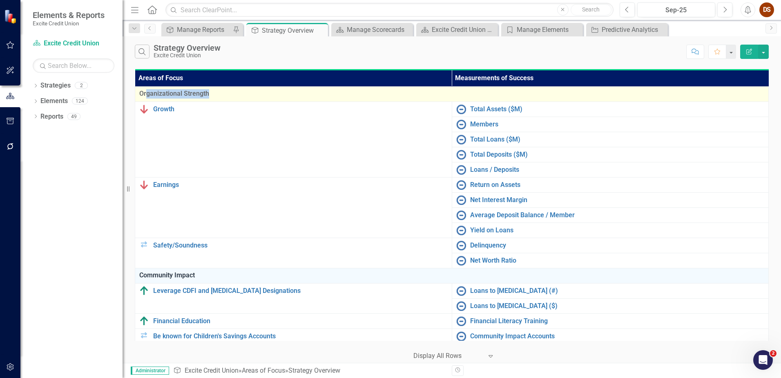
drag, startPoint x: 146, startPoint y: 94, endPoint x: 214, endPoint y: 94, distance: 67.8
click at [214, 94] on span "Organizational Strength" at bounding box center [451, 93] width 625 height 9
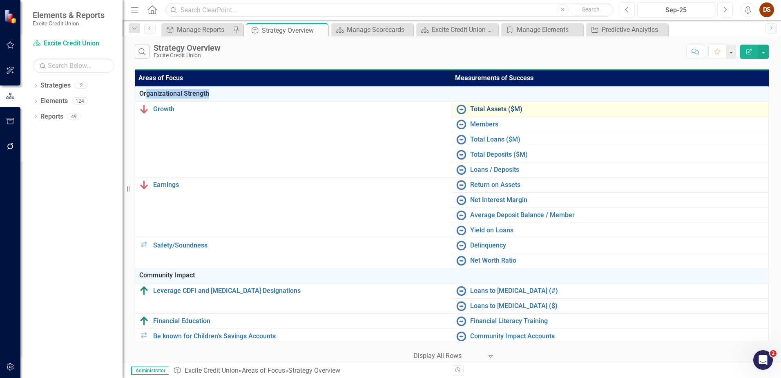
click at [483, 108] on link "Total Assets ($M)" at bounding box center [617, 108] width 295 height 7
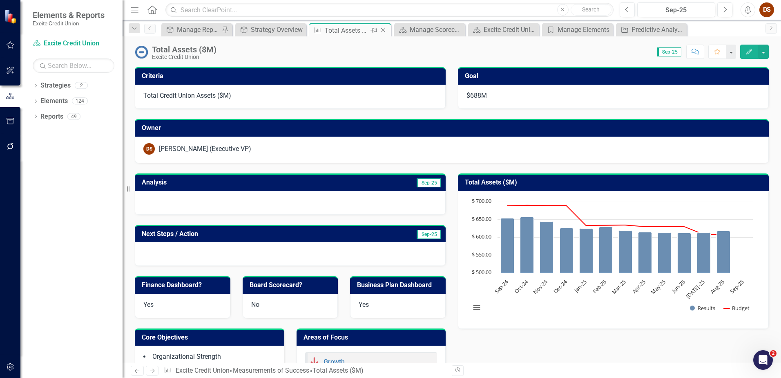
click at [384, 31] on icon "Close" at bounding box center [383, 30] width 8 height 7
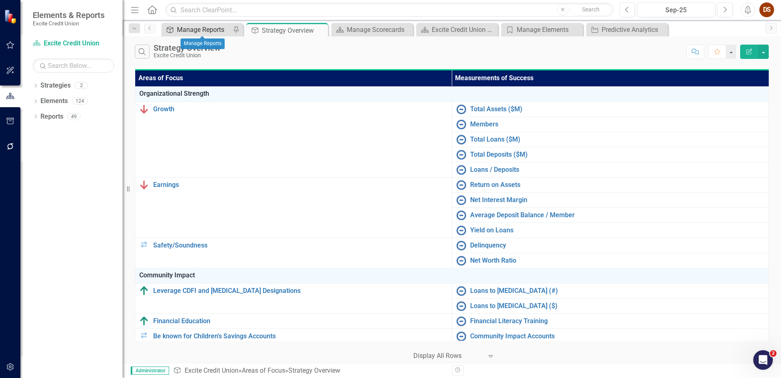
click at [205, 31] on div "Manage Reports" at bounding box center [204, 30] width 54 height 10
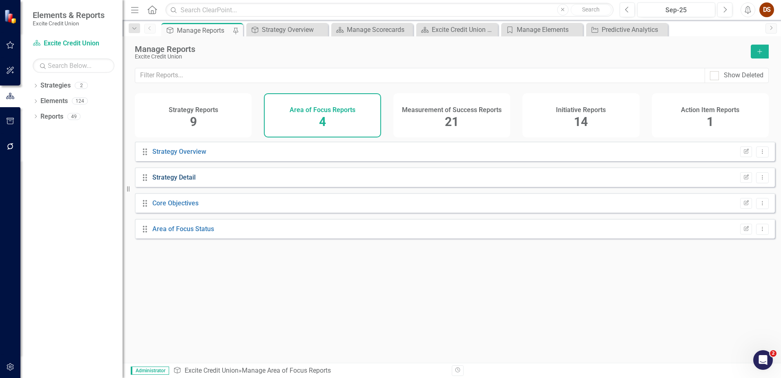
click at [189, 181] on link "Strategy Detail" at bounding box center [173, 177] width 43 height 8
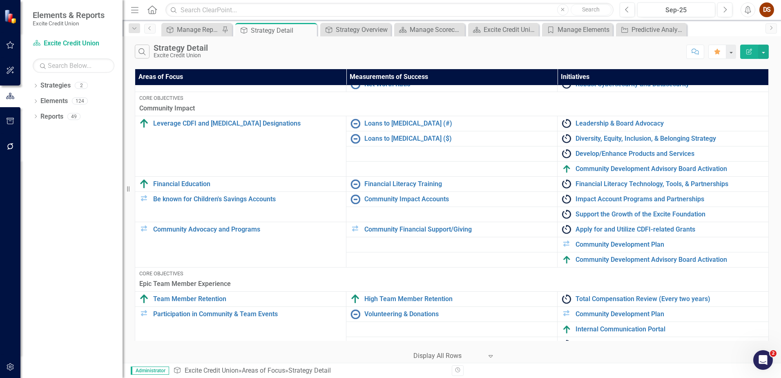
scroll to position [245, 0]
click at [613, 124] on link "Leadership & Board Advocacy" at bounding box center [670, 122] width 189 height 7
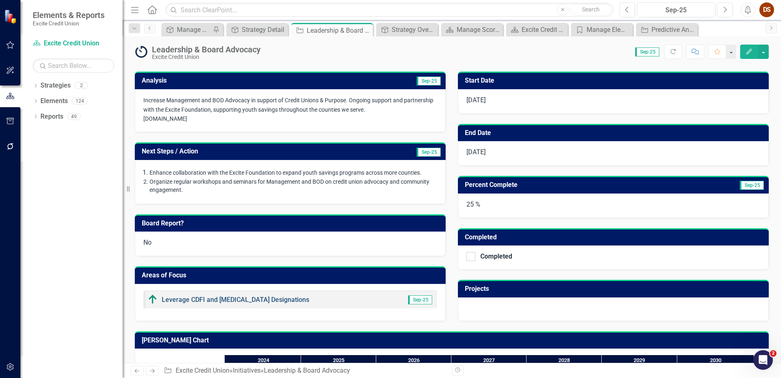
scroll to position [82, 0]
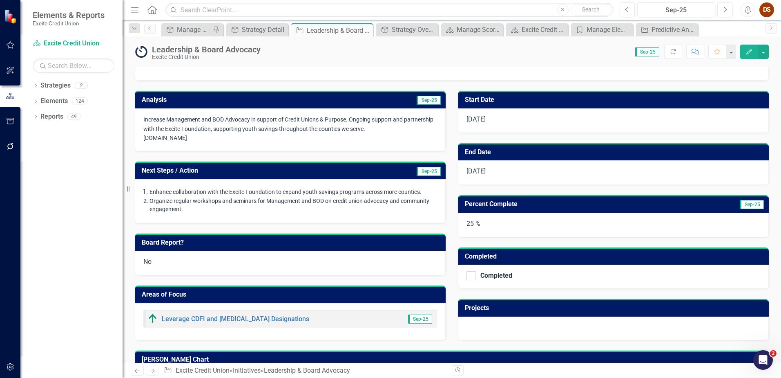
click at [279, 210] on p "Organize regular workshops and seminars for Management and BOD on credit union …" at bounding box center [294, 205] width 288 height 16
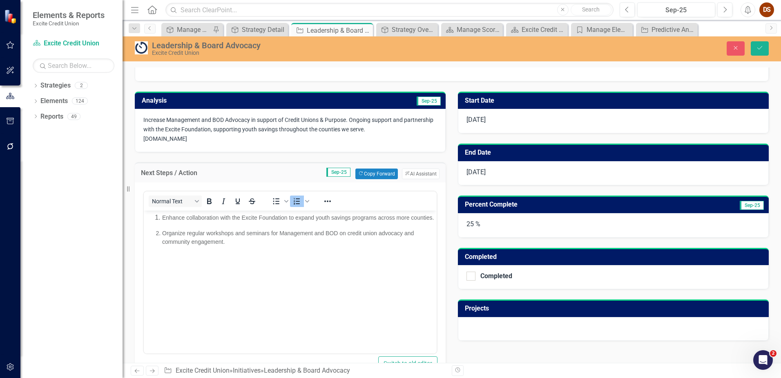
scroll to position [0, 0]
click at [412, 177] on button "ClearPoint AI AI Assistant" at bounding box center [421, 173] width 38 height 11
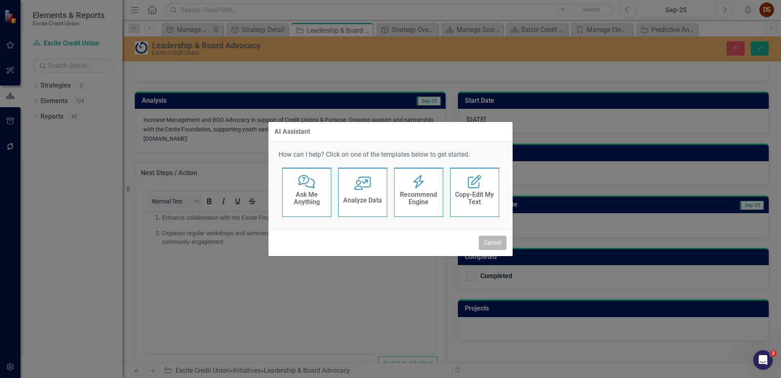
click at [493, 246] on button "Cancel" at bounding box center [493, 242] width 28 height 14
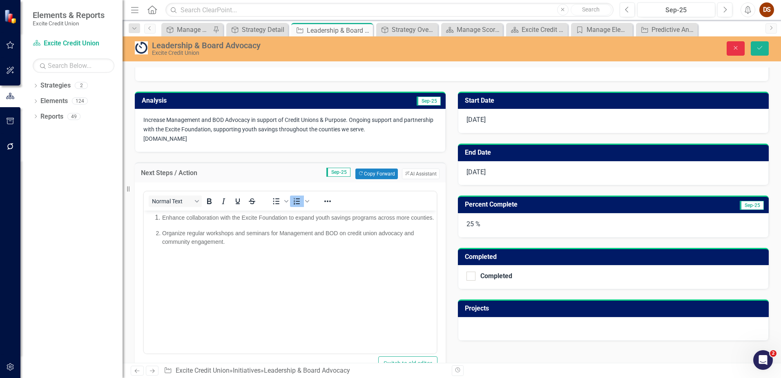
click at [730, 50] on button "Close" at bounding box center [736, 48] width 18 height 14
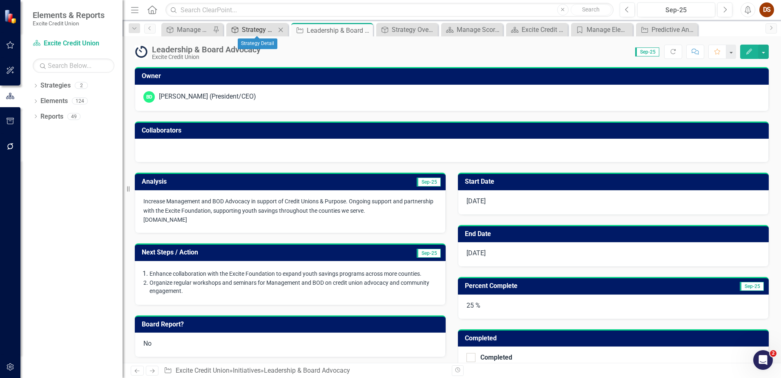
click at [260, 31] on div "Strategy Detail" at bounding box center [259, 30] width 34 height 10
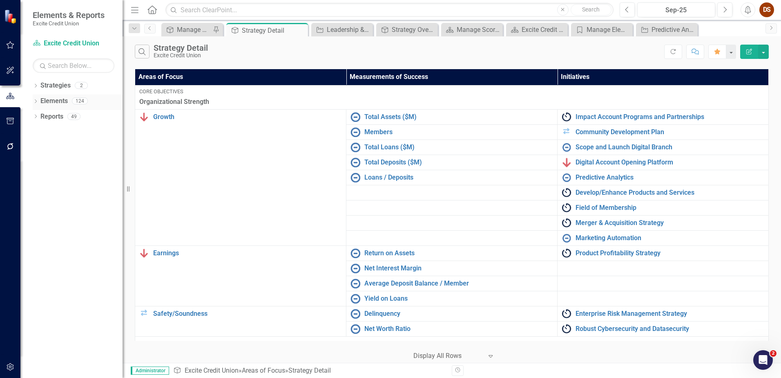
click at [61, 101] on link "Elements" at bounding box center [53, 100] width 27 height 9
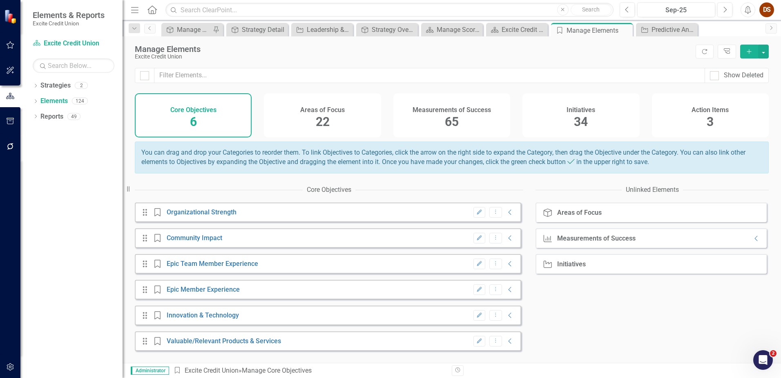
click at [463, 114] on div "Measurements of Success 65" at bounding box center [452, 115] width 117 height 44
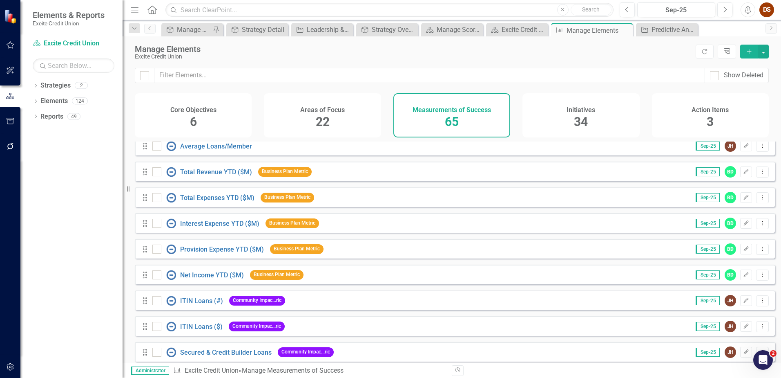
scroll to position [1009, 0]
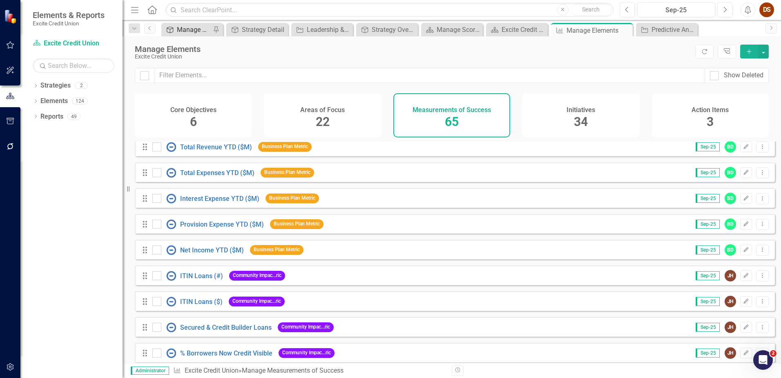
click at [189, 30] on div "Manage Reports" at bounding box center [194, 30] width 34 height 10
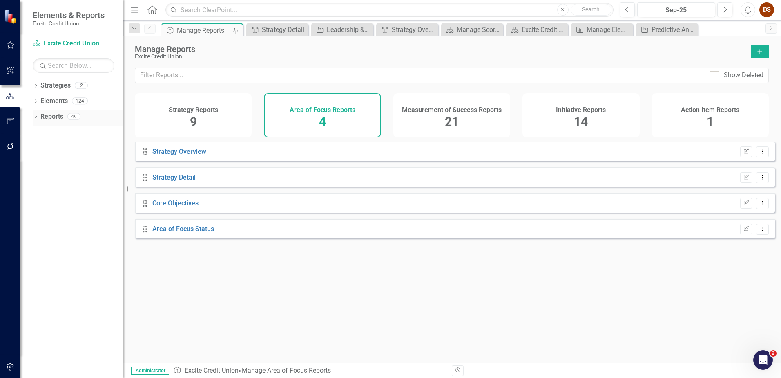
click at [50, 112] on link "Reports" at bounding box center [51, 116] width 23 height 9
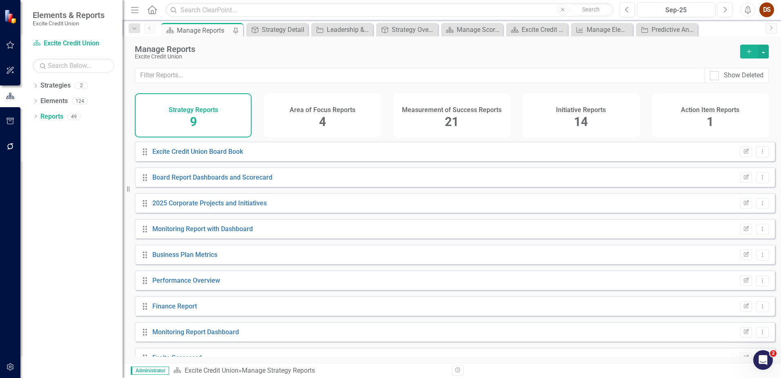
click at [703, 109] on h4 "Action Item Reports" at bounding box center [710, 109] width 58 height 7
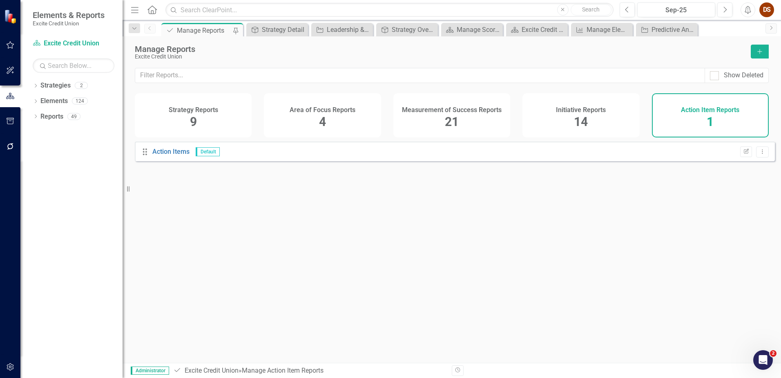
click at [601, 108] on h4 "Initiative Reports" at bounding box center [581, 109] width 50 height 7
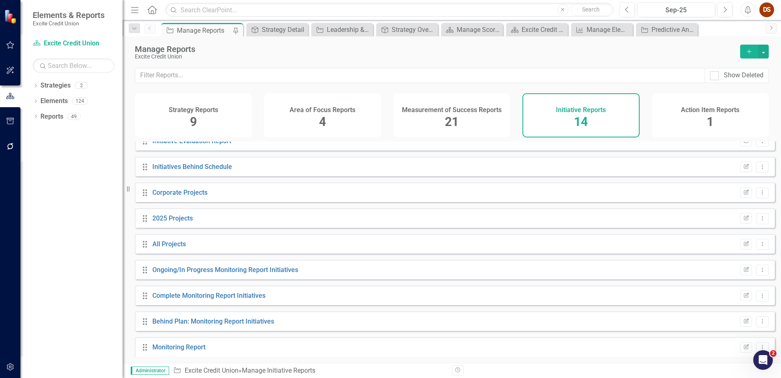
scroll to position [123, 0]
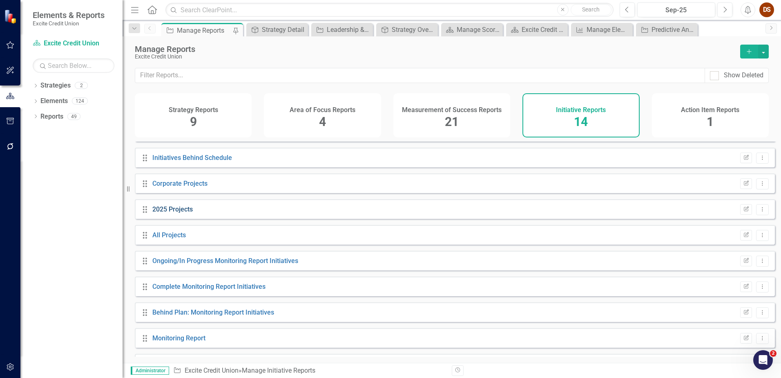
click at [185, 213] on link "2025 Projects" at bounding box center [172, 209] width 40 height 8
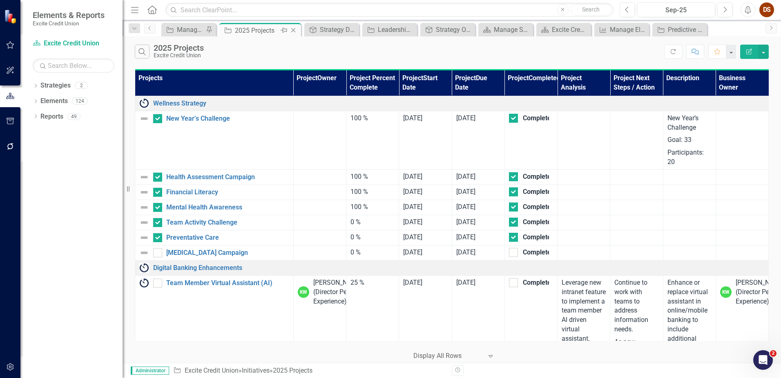
click at [296, 31] on icon "Close" at bounding box center [293, 30] width 8 height 7
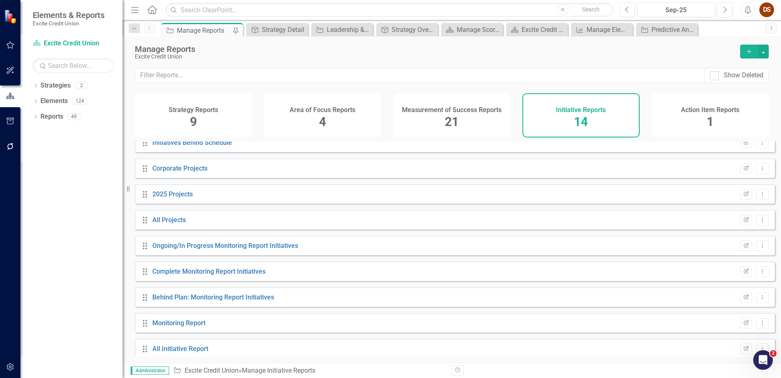
scroll to position [146, 0]
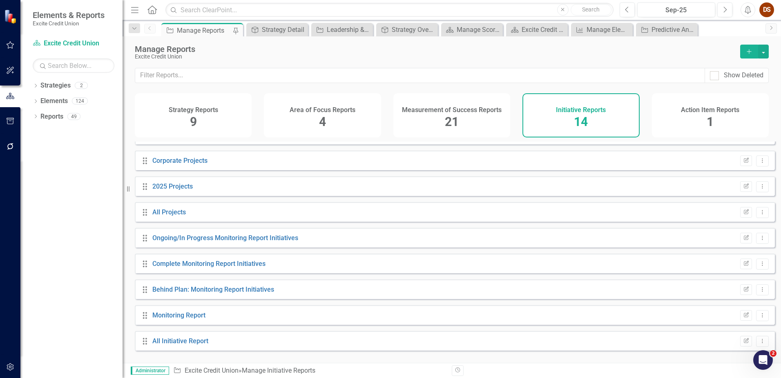
click at [334, 113] on h4 "Area of Focus Reports" at bounding box center [323, 109] width 66 height 7
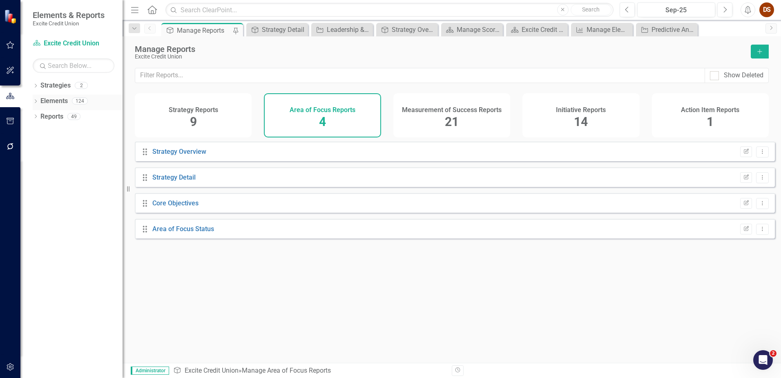
click at [56, 99] on link "Elements" at bounding box center [53, 100] width 27 height 9
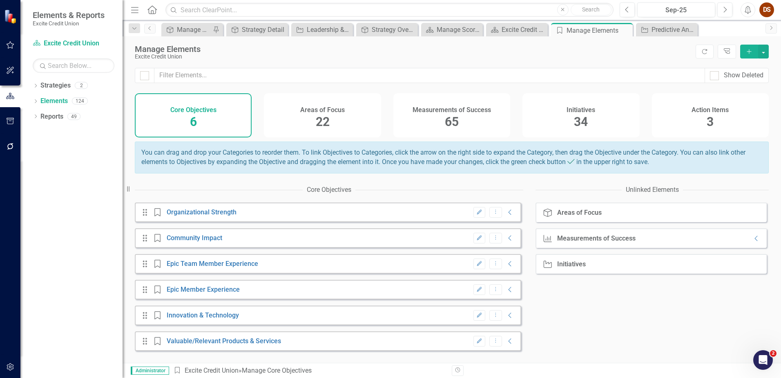
click at [329, 98] on div "Areas of Focus 22" at bounding box center [322, 115] width 117 height 44
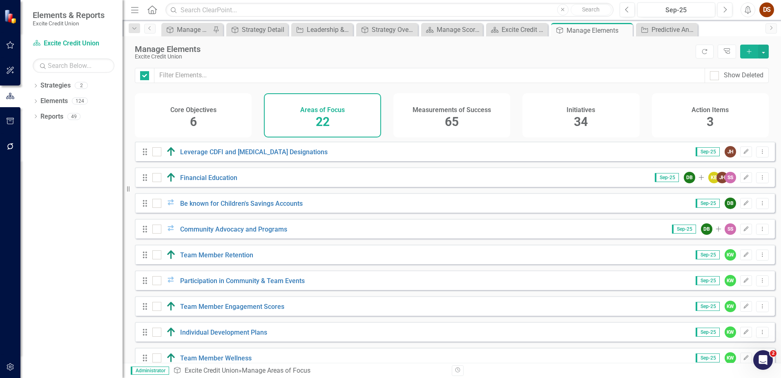
checkbox input "false"
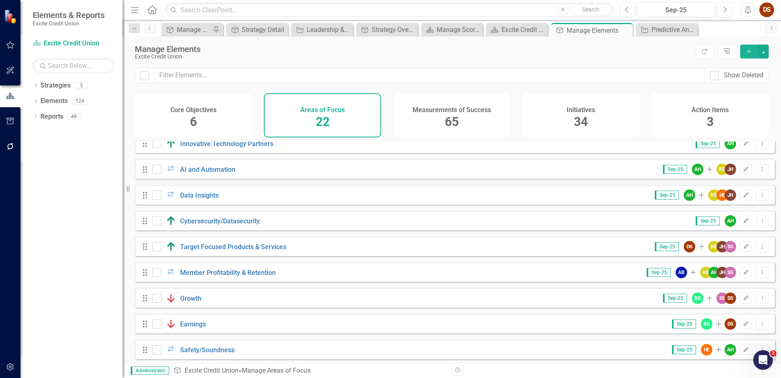
scroll to position [351, 0]
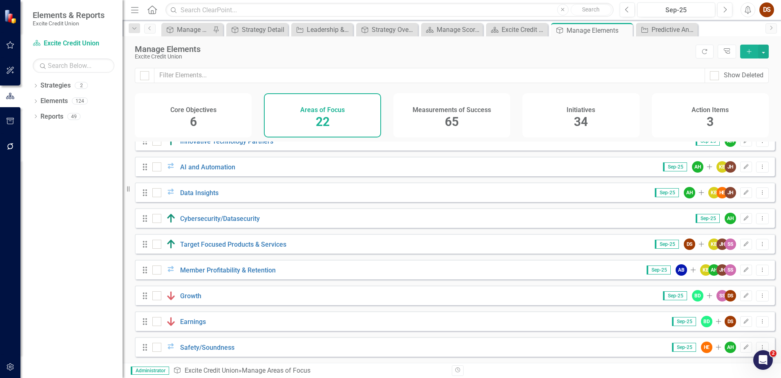
click at [475, 114] on div "Measurements of Success 65" at bounding box center [452, 115] width 117 height 44
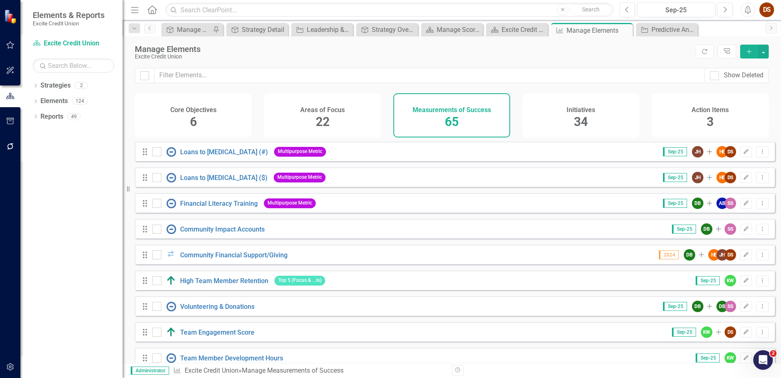
click at [580, 114] on span "34" at bounding box center [581, 121] width 14 height 14
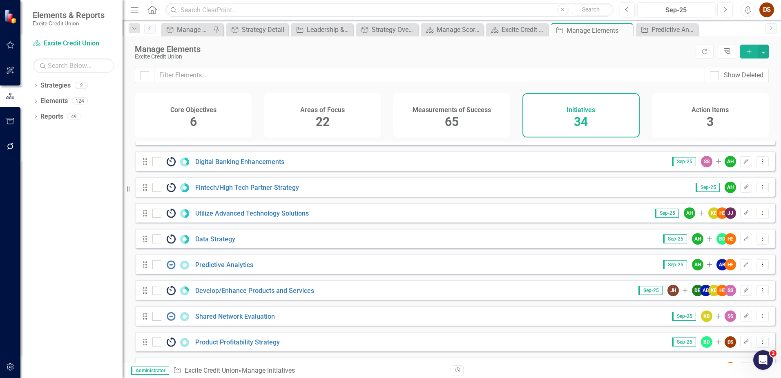
scroll to position [450, 0]
